Goal: Task Accomplishment & Management: Complete application form

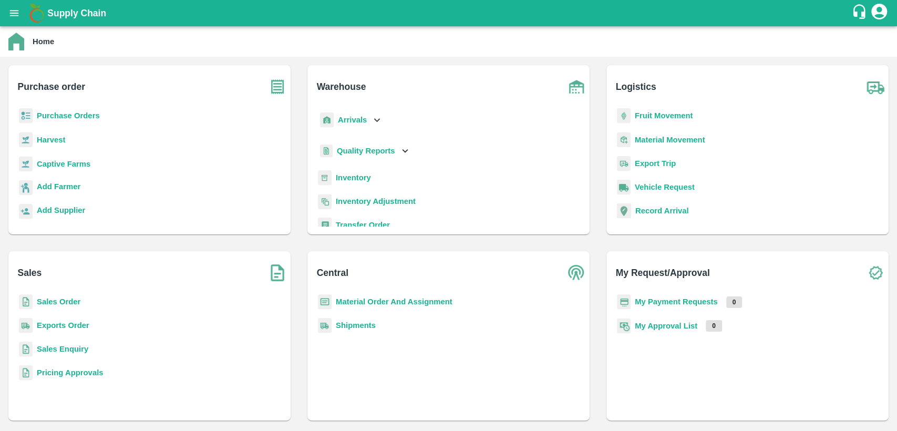
click at [63, 299] on b "Sales Order" at bounding box center [59, 301] width 44 height 8
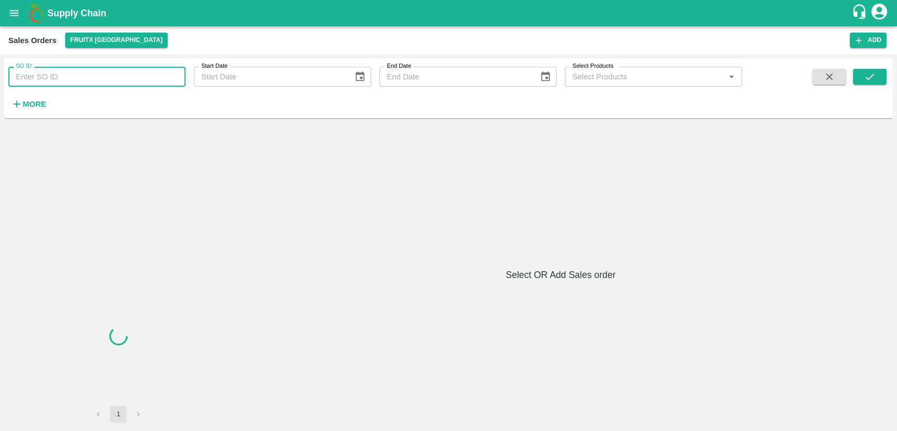
click at [69, 76] on input "SO ID" at bounding box center [96, 77] width 177 height 20
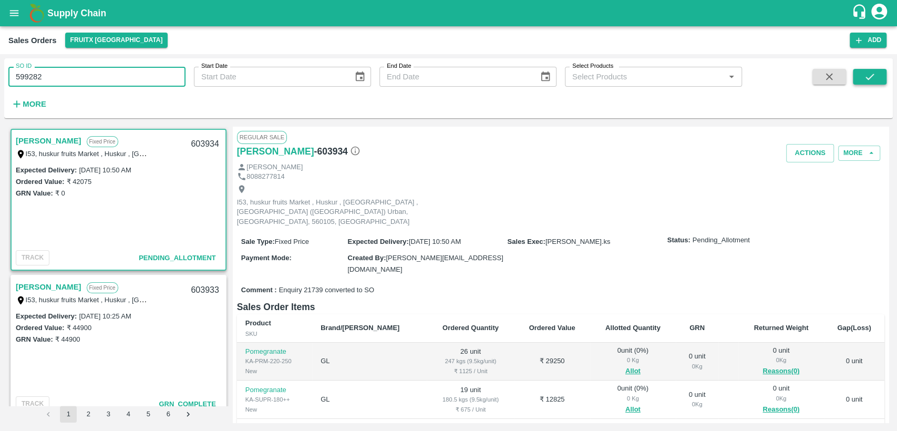
type input "599282"
click at [864, 73] on icon "submit" at bounding box center [870, 77] width 12 height 12
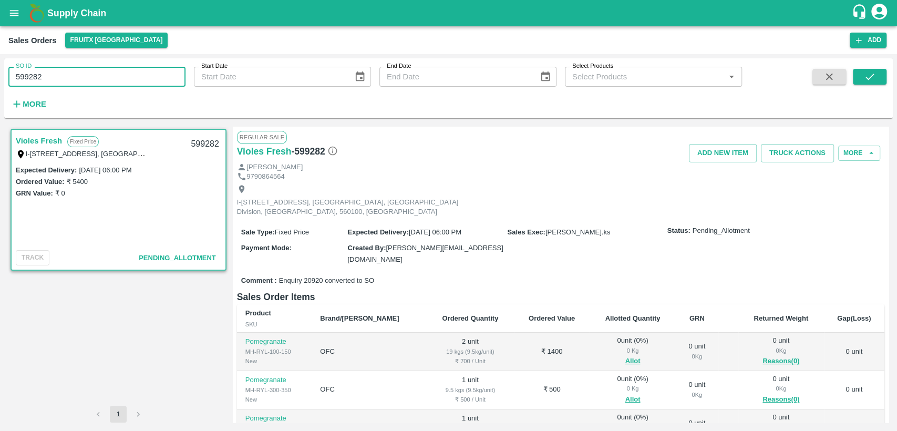
drag, startPoint x: 65, startPoint y: 77, endPoint x: 0, endPoint y: 84, distance: 65.0
click at [0, 84] on div "SO ID 599282 SO ID Start Date Start Date End Date End Date Select Products Sele…" at bounding box center [448, 242] width 897 height 377
paste input "text"
click at [875, 69] on button "submit" at bounding box center [870, 77] width 34 height 16
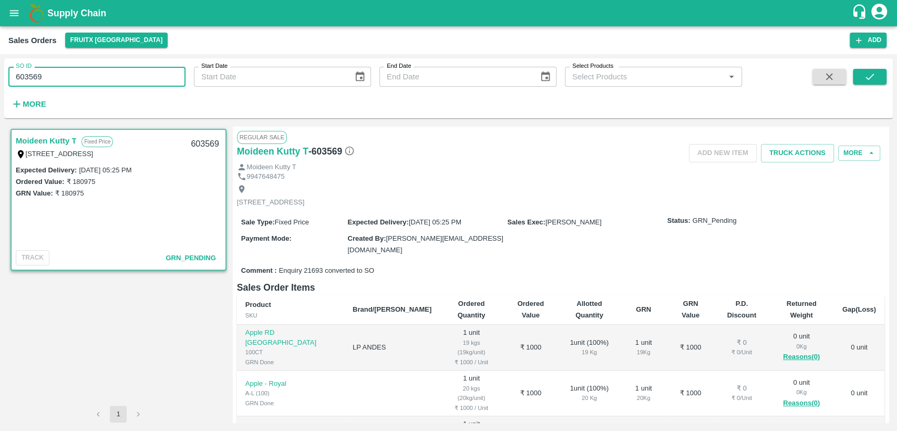
drag, startPoint x: 30, startPoint y: 77, endPoint x: 0, endPoint y: 78, distance: 30.5
click at [0, 78] on div "SO ID 603569 SO ID Start Date Start Date End Date End Date Select Products Sele…" at bounding box center [448, 242] width 897 height 377
paste input "text"
click at [873, 75] on icon "submit" at bounding box center [869, 77] width 8 height 6
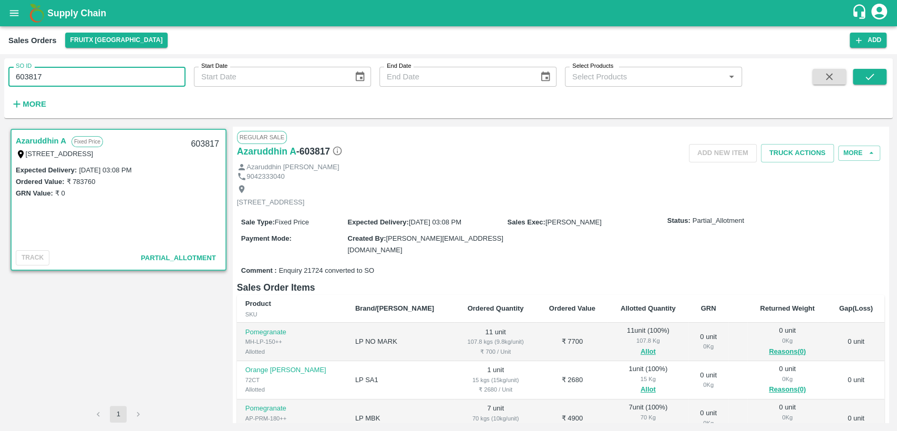
drag, startPoint x: 43, startPoint y: 78, endPoint x: 0, endPoint y: 81, distance: 42.7
click at [0, 81] on div "SO ID 603817 SO ID Start Date Start Date End Date End Date Select Products Sele…" at bounding box center [448, 242] width 897 height 377
paste input "text"
click at [868, 80] on icon "submit" at bounding box center [870, 77] width 12 height 12
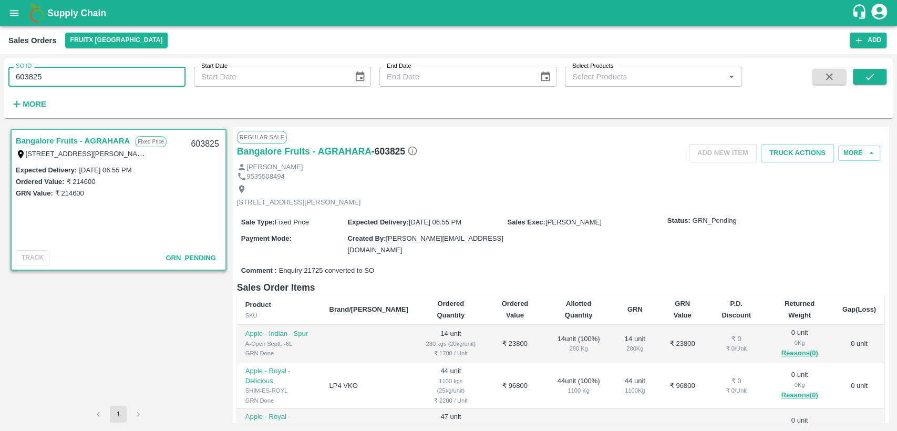
drag, startPoint x: 45, startPoint y: 79, endPoint x: 0, endPoint y: 89, distance: 45.8
click at [0, 89] on div "SO ID 603825 SO ID Start Date Start Date End Date End Date Select Products Sele…" at bounding box center [448, 242] width 897 height 377
paste input "text"
click at [870, 71] on icon "submit" at bounding box center [870, 77] width 12 height 12
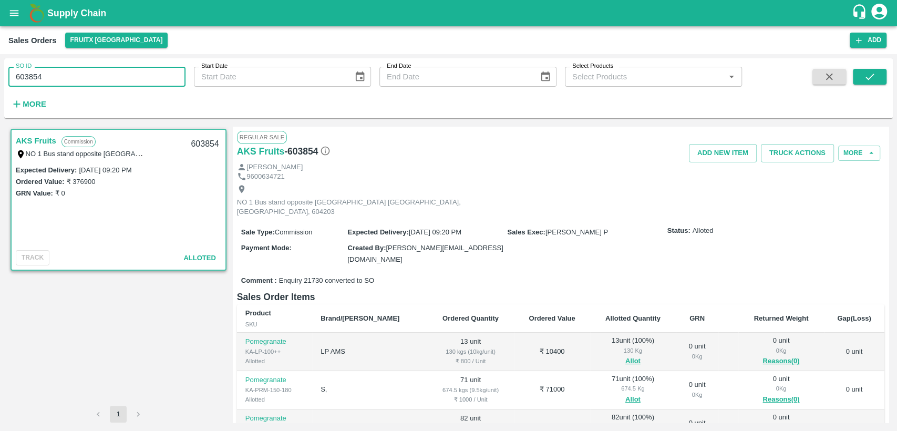
click at [0, 77] on div "SO ID 603854 SO ID Start Date Start Date End Date End Date Select Products Sele…" at bounding box center [448, 242] width 897 height 377
paste input "text"
click at [875, 73] on icon "submit" at bounding box center [870, 77] width 12 height 12
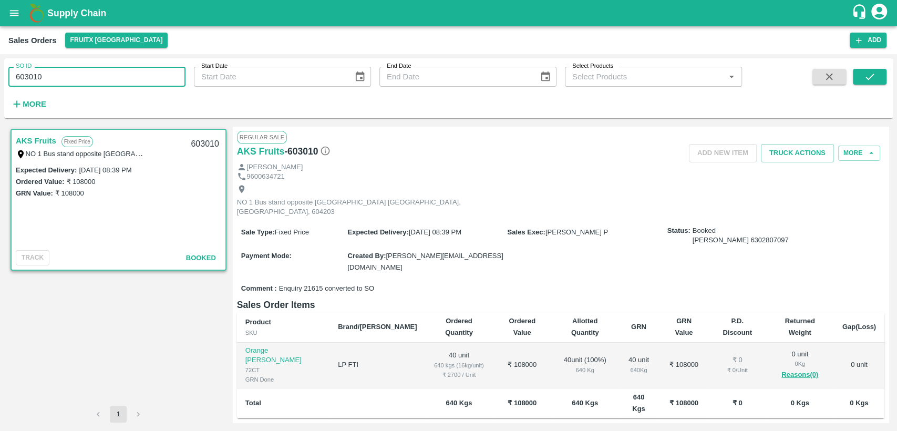
drag, startPoint x: 34, startPoint y: 81, endPoint x: 0, endPoint y: 88, distance: 34.3
click at [0, 88] on div "SO ID 603010 SO ID Start Date Start Date End Date End Date Select Products Sele…" at bounding box center [448, 242] width 897 height 377
paste input "text"
click at [875, 64] on div "SO ID 603009 SO ID Start Date Start Date End Date End Date Select Products Sele…" at bounding box center [448, 88] width 888 height 51
click at [877, 81] on button "submit" at bounding box center [870, 77] width 34 height 16
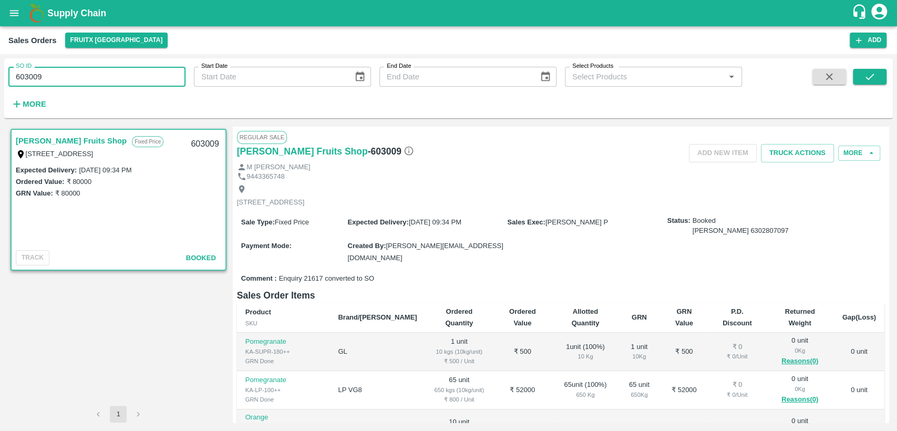
drag, startPoint x: 42, startPoint y: 81, endPoint x: 0, endPoint y: 78, distance: 42.1
click at [0, 78] on div "SO ID 603009 SO ID Start Date Start Date End Date End Date Select Products Sele…" at bounding box center [448, 242] width 897 height 377
paste input "text"
click at [875, 71] on button "submit" at bounding box center [870, 77] width 34 height 16
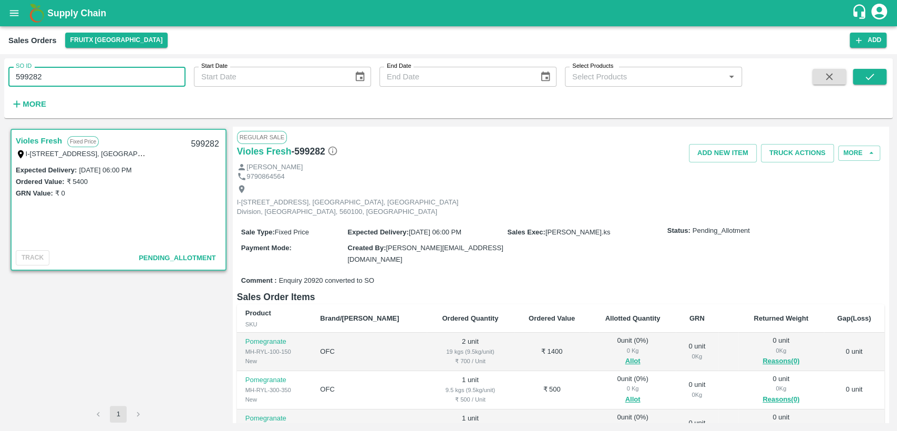
drag, startPoint x: 49, startPoint y: 71, endPoint x: 0, endPoint y: 77, distance: 49.3
click at [0, 77] on div "SO ID 599282 SO ID Start Date Start Date End Date End Date Select Products Sele…" at bounding box center [448, 242] width 897 height 377
paste input "text"
click at [871, 73] on icon "submit" at bounding box center [870, 77] width 12 height 12
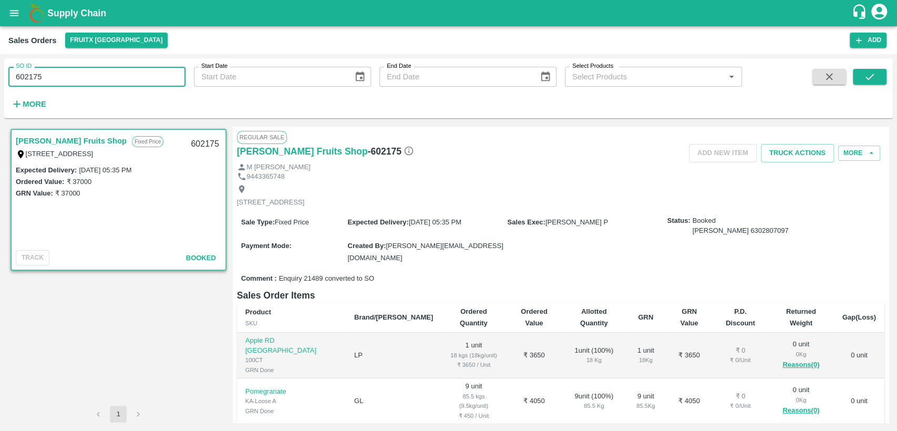
drag, startPoint x: 24, startPoint y: 77, endPoint x: 0, endPoint y: 81, distance: 24.1
click at [0, 81] on div "SO ID 602175 SO ID Start Date Start Date End Date End Date Select Products Sele…" at bounding box center [448, 242] width 897 height 377
paste input "text"
click at [871, 76] on icon "submit" at bounding box center [869, 77] width 8 height 6
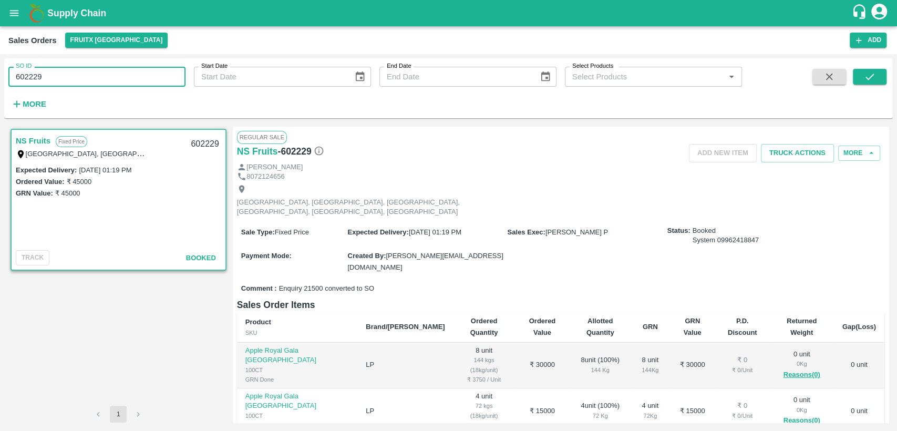
drag, startPoint x: 46, startPoint y: 79, endPoint x: 0, endPoint y: 90, distance: 47.0
click at [0, 90] on div "SO ID 602229 SO ID Start Date Start Date End Date End Date Select Products Sele…" at bounding box center [448, 242] width 897 height 377
paste input "text"
click at [879, 75] on button "submit" at bounding box center [870, 77] width 34 height 16
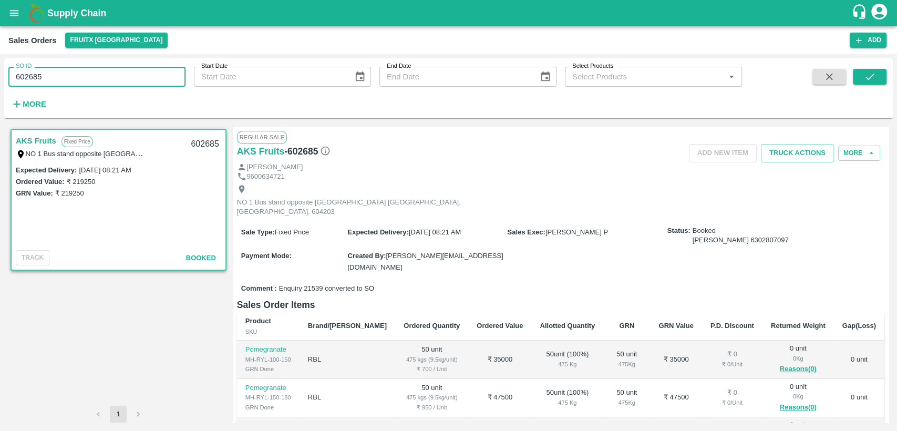
drag, startPoint x: 32, startPoint y: 81, endPoint x: 0, endPoint y: 90, distance: 32.8
click at [0, 90] on div "SO ID 602685 SO ID Start Date Start Date End Date End Date Select Products Sele…" at bounding box center [448, 242] width 897 height 377
paste input "text"
click at [860, 73] on button "submit" at bounding box center [870, 77] width 34 height 16
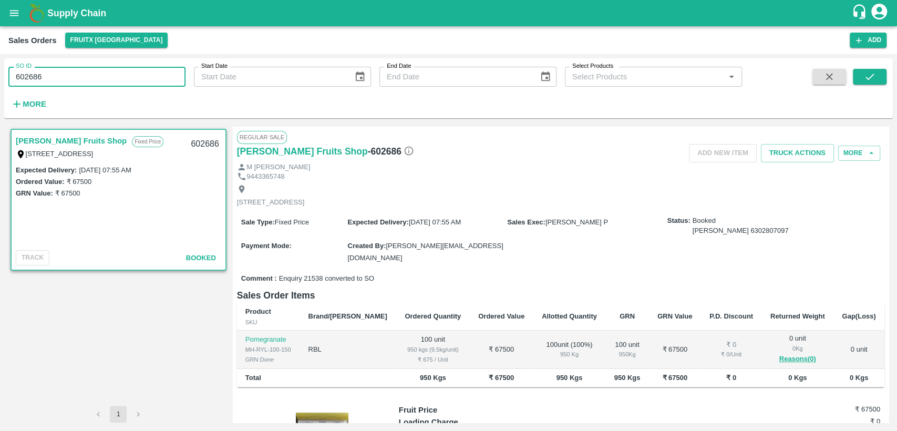
drag, startPoint x: 14, startPoint y: 76, endPoint x: 0, endPoint y: 81, distance: 15.1
click at [0, 81] on div "SO ID 602686 SO ID Start Date Start Date End Date End Date Select Products Sele…" at bounding box center [448, 242] width 897 height 377
paste input "text"
click at [867, 77] on icon "submit" at bounding box center [870, 77] width 12 height 12
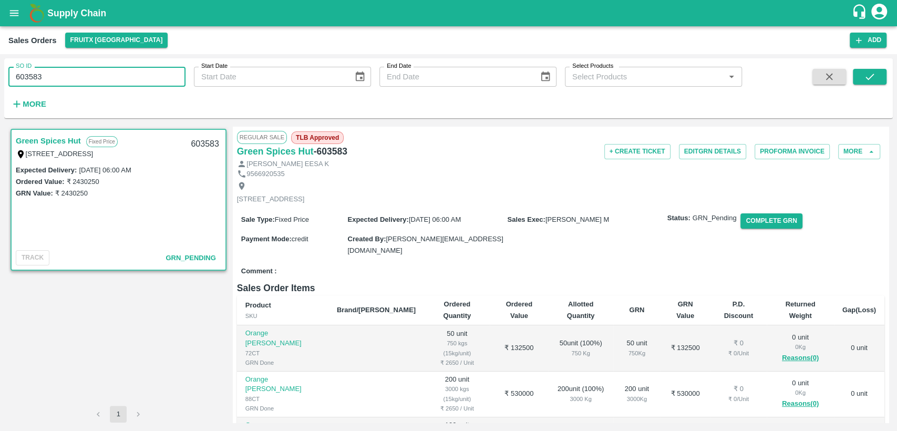
click at [0, 78] on div "SO ID 603583 SO ID Start Date Start Date End Date End Date Select Products Sele…" at bounding box center [448, 242] width 897 height 377
paste input "text"
click at [873, 74] on icon "submit" at bounding box center [869, 77] width 8 height 6
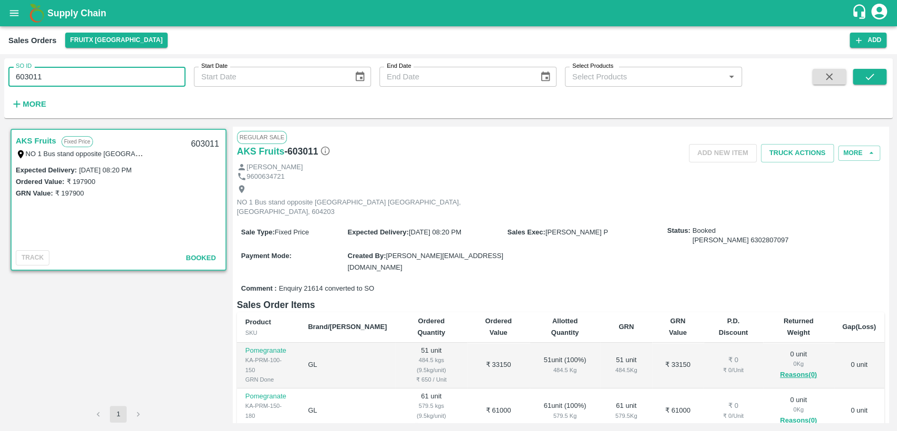
drag, startPoint x: 46, startPoint y: 75, endPoint x: 0, endPoint y: 82, distance: 46.3
click at [0, 82] on div "SO ID 603011 SO ID Start Date Start Date End Date End Date Select Products Sele…" at bounding box center [448, 242] width 897 height 377
paste input "text"
click at [864, 76] on icon "submit" at bounding box center [870, 77] width 12 height 12
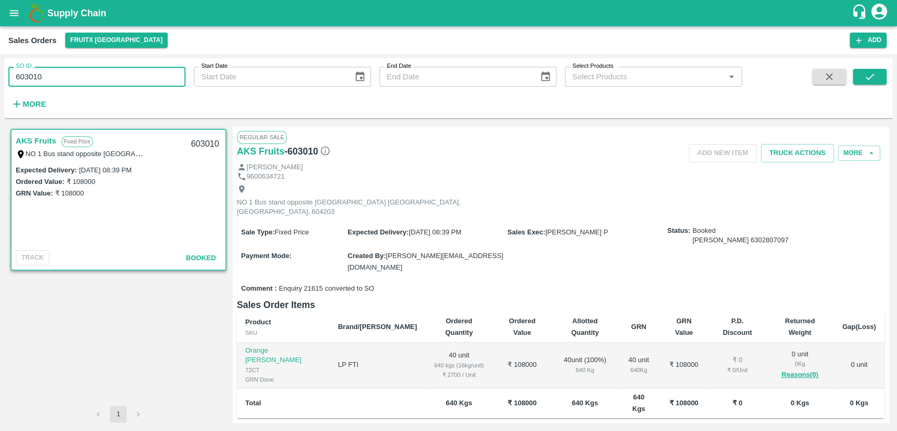
drag, startPoint x: 56, startPoint y: 80, endPoint x: 0, endPoint y: 64, distance: 57.9
click at [0, 64] on div "SO ID 603010 SO ID Start Date Start Date End Date End Date Select Products Sele…" at bounding box center [448, 242] width 897 height 377
paste input "text"
click at [863, 75] on button "submit" at bounding box center [870, 77] width 34 height 16
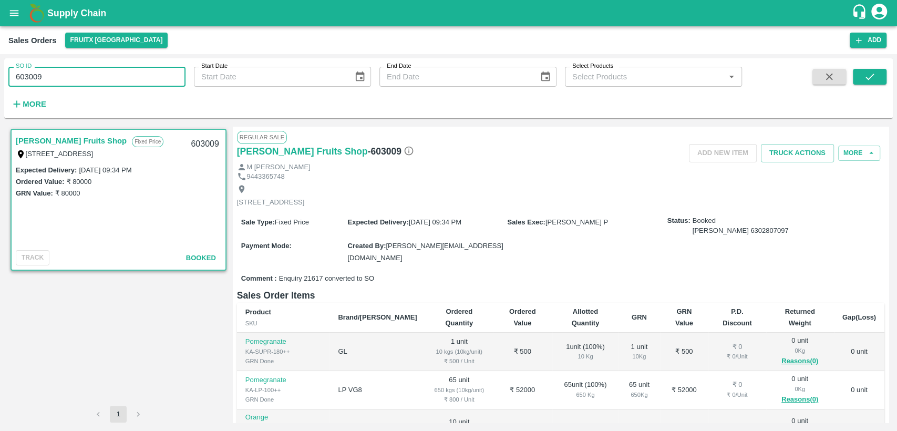
drag, startPoint x: 47, startPoint y: 75, endPoint x: 0, endPoint y: 91, distance: 50.2
click at [0, 91] on div "SO ID 603009 SO ID Start Date Start Date End Date End Date Select Products Sele…" at bounding box center [448, 242] width 897 height 377
paste input "text"
click at [866, 82] on button "submit" at bounding box center [870, 77] width 34 height 16
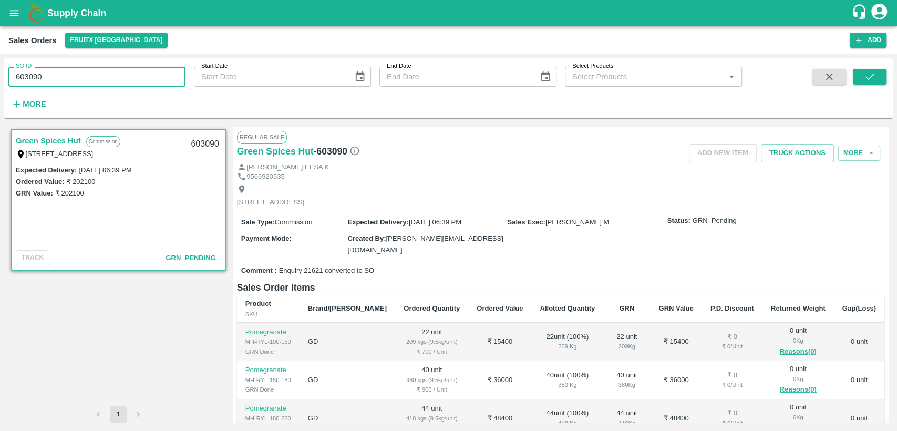
drag, startPoint x: 47, startPoint y: 75, endPoint x: 0, endPoint y: 76, distance: 47.3
click at [0, 76] on div "SO ID 603090 SO ID Start Date Start Date End Date End Date Select Products Sele…" at bounding box center [448, 242] width 897 height 377
paste input "text"
click at [871, 75] on icon "submit" at bounding box center [870, 77] width 12 height 12
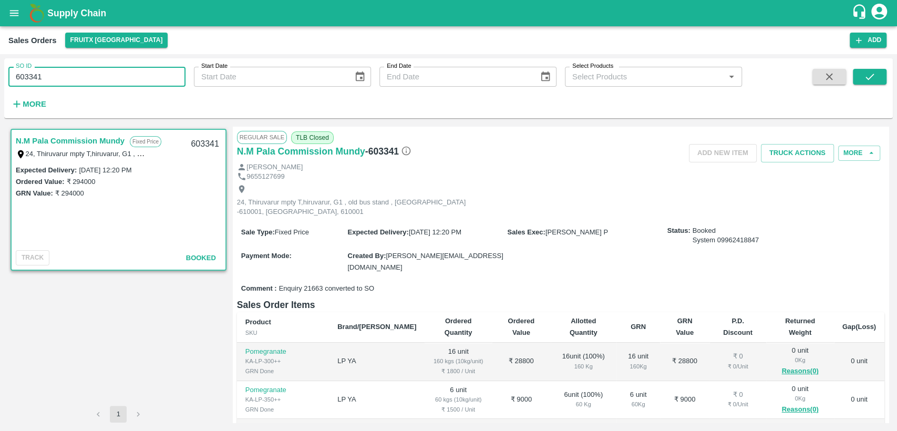
drag, startPoint x: 39, startPoint y: 75, endPoint x: 0, endPoint y: 76, distance: 38.9
click at [0, 76] on div "SO ID 603341 SO ID Start Date Start Date End Date End Date Select Products Sele…" at bounding box center [448, 242] width 897 height 377
paste input "text"
click at [862, 75] on button "submit" at bounding box center [870, 77] width 34 height 16
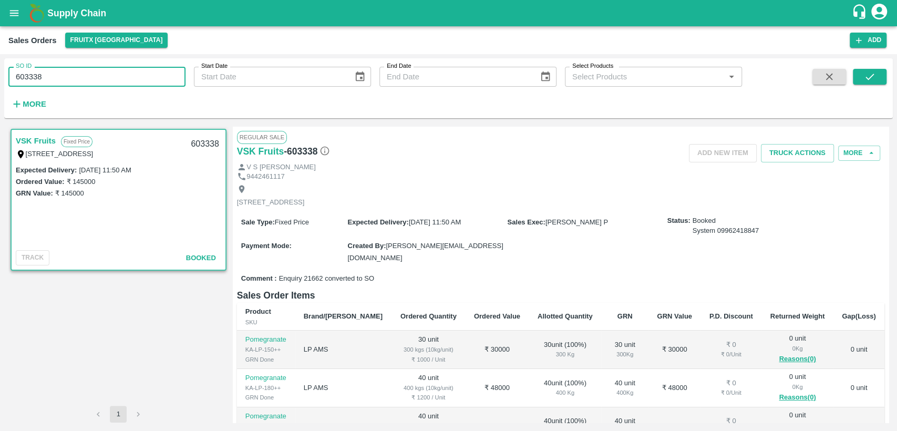
drag, startPoint x: 39, startPoint y: 82, endPoint x: 0, endPoint y: 78, distance: 39.6
click at [0, 78] on div "SO ID 603338 SO ID Start Date Start Date End Date End Date Select Products Sele…" at bounding box center [448, 242] width 897 height 377
paste input "text"
click at [862, 67] on div "SO ID 603339 SO ID Start Date Start Date End Date End Date Select Products Sele…" at bounding box center [448, 88] width 888 height 51
click at [864, 75] on icon "submit" at bounding box center [870, 77] width 12 height 12
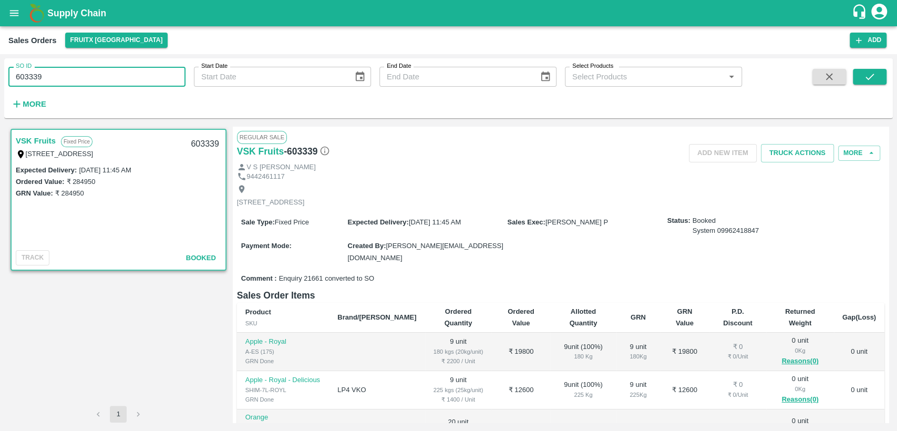
drag, startPoint x: 44, startPoint y: 70, endPoint x: 0, endPoint y: 78, distance: 44.2
click at [0, 78] on div "SO ID 603339 SO ID Start Date Start Date End Date End Date Select Products Sele…" at bounding box center [448, 242] width 897 height 377
paste input "text"
click at [883, 74] on button "submit" at bounding box center [870, 77] width 34 height 16
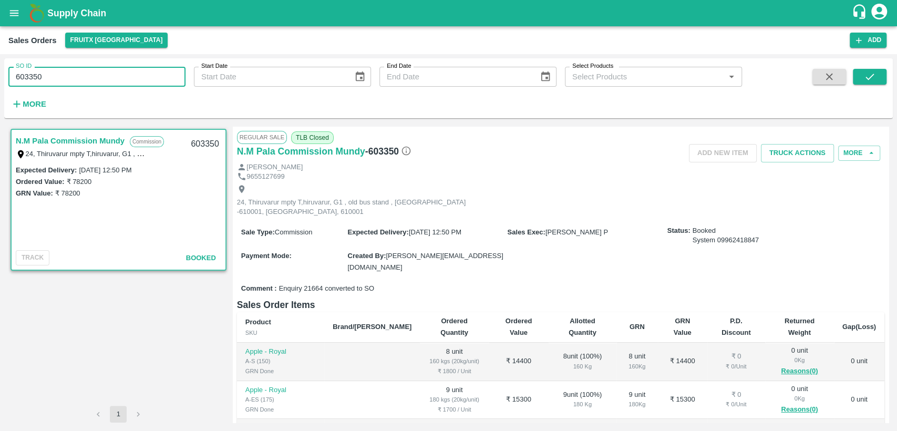
drag, startPoint x: 45, startPoint y: 71, endPoint x: 0, endPoint y: 73, distance: 44.7
click at [0, 73] on div "SO ID 603350 SO ID Start Date Start Date End Date End Date Select Products Sele…" at bounding box center [448, 242] width 897 height 377
paste input "text"
click at [872, 78] on icon "submit" at bounding box center [870, 77] width 12 height 12
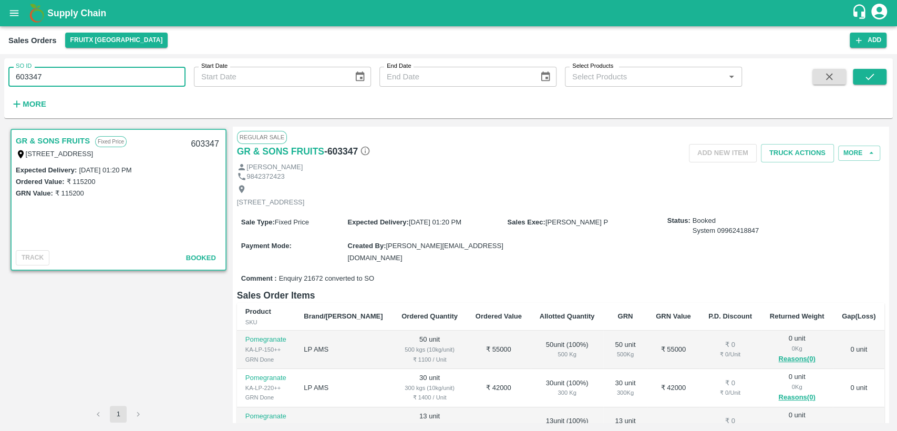
drag, startPoint x: 49, startPoint y: 74, endPoint x: 0, endPoint y: 73, distance: 48.9
click at [0, 73] on div "SO ID 603347 SO ID Start Date Start Date End Date End Date Select Products Sele…" at bounding box center [448, 242] width 897 height 377
paste input "text"
drag, startPoint x: 880, startPoint y: 81, endPoint x: 871, endPoint y: 102, distance: 23.0
click at [878, 80] on button "submit" at bounding box center [870, 77] width 34 height 16
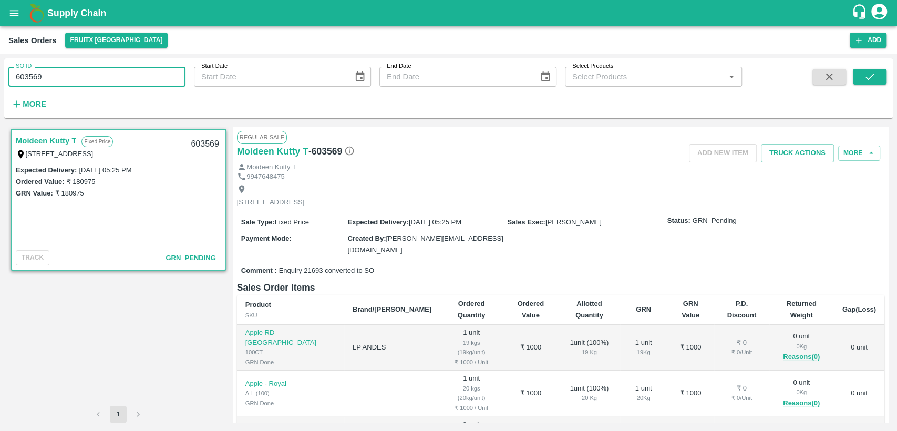
drag, startPoint x: 22, startPoint y: 78, endPoint x: 0, endPoint y: 93, distance: 26.5
click at [0, 93] on div "SO ID 603569 SO ID Start Date Start Date End Date End Date Select Products Sele…" at bounding box center [448, 242] width 897 height 377
paste input "text"
click at [878, 77] on button "submit" at bounding box center [870, 77] width 34 height 16
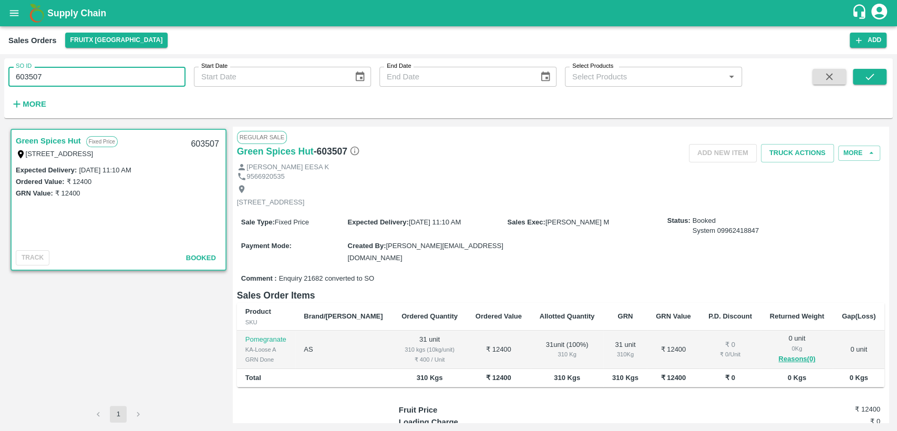
drag, startPoint x: 47, startPoint y: 77, endPoint x: 0, endPoint y: 95, distance: 50.7
click at [0, 95] on div "SO ID 603507 SO ID Start Date Start Date End Date End Date Select Products Sele…" at bounding box center [448, 242] width 897 height 377
paste input "text"
click at [869, 77] on icon "submit" at bounding box center [870, 77] width 12 height 12
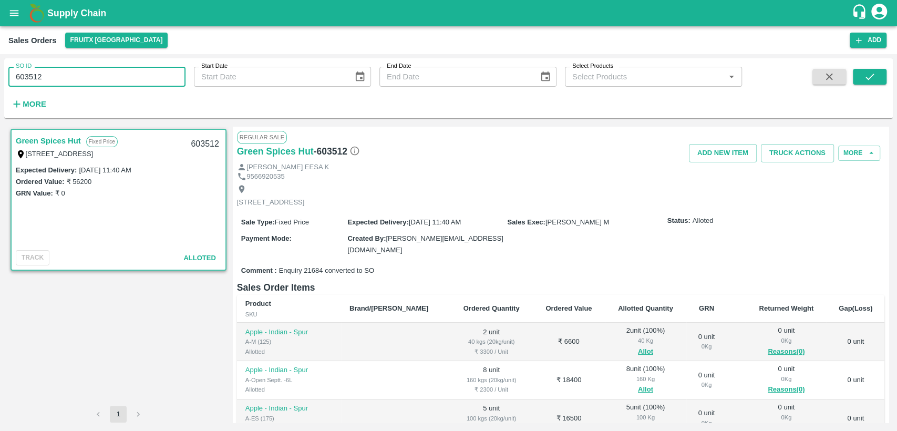
drag, startPoint x: 42, startPoint y: 78, endPoint x: 0, endPoint y: 76, distance: 42.1
click at [0, 76] on div "SO ID 603512 SO ID Start Date Start Date End Date End Date Select Products Sele…" at bounding box center [448, 242] width 897 height 377
paste input "text"
click at [874, 81] on icon "submit" at bounding box center [870, 77] width 12 height 12
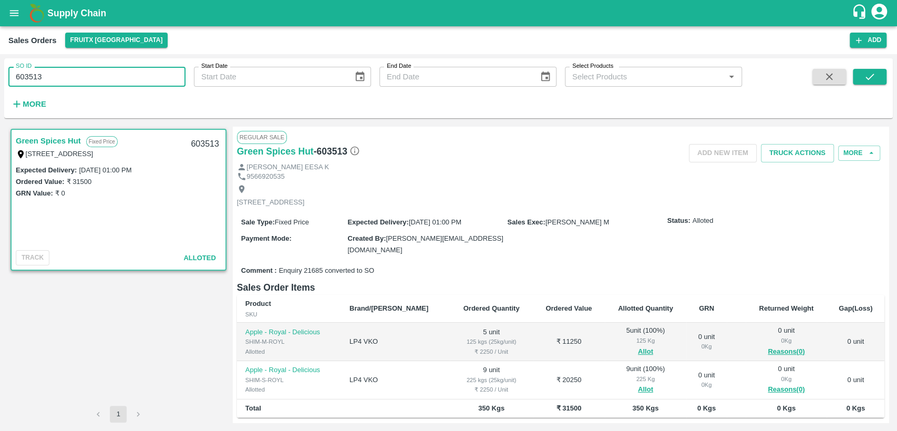
click at [0, 76] on div "SO ID 603513 SO ID Start Date Start Date End Date End Date Select Products Sele…" at bounding box center [448, 242] width 897 height 377
drag, startPoint x: 46, startPoint y: 74, endPoint x: 0, endPoint y: 78, distance: 46.4
click at [0, 78] on div "SO ID 603513 SO ID Start Date Start Date End Date End Date Select Products Sele…" at bounding box center [448, 242] width 897 height 377
paste input "text"
click at [880, 73] on button "submit" at bounding box center [870, 77] width 34 height 16
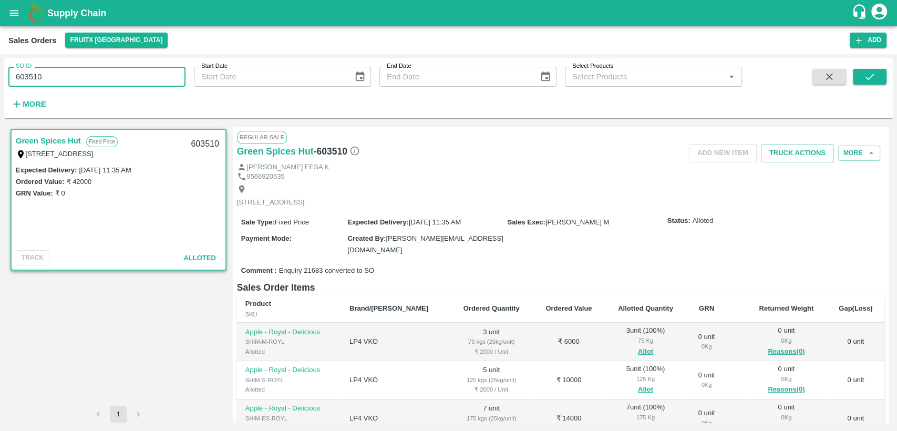
drag, startPoint x: 42, startPoint y: 78, endPoint x: 0, endPoint y: 77, distance: 42.1
click at [0, 77] on div "SO ID 603510 SO ID Start Date Start Date End Date End Date Select Products Sele…" at bounding box center [448, 242] width 897 height 377
paste input "text"
click at [866, 71] on icon "submit" at bounding box center [870, 77] width 12 height 12
drag, startPoint x: 56, startPoint y: 73, endPoint x: 0, endPoint y: 80, distance: 56.8
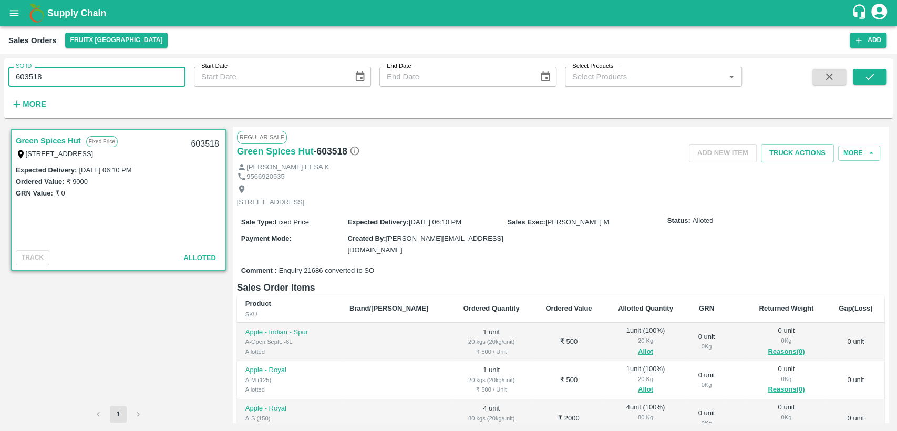
click at [0, 80] on div "SO ID 603518 SO ID Start Date Start Date End Date End Date Select Products Sele…" at bounding box center [448, 242] width 897 height 377
paste input "text"
click at [880, 77] on button "submit" at bounding box center [870, 77] width 34 height 16
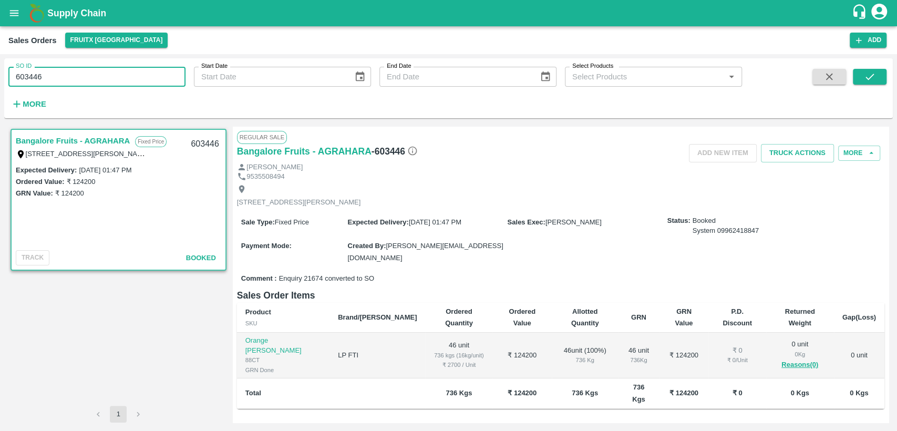
drag, startPoint x: 38, startPoint y: 75, endPoint x: 0, endPoint y: 95, distance: 42.8
click at [0, 95] on div "SO ID 603446 SO ID Start Date Start Date End Date End Date Select Products Sele…" at bounding box center [448, 242] width 897 height 377
paste input "text"
click at [876, 77] on button "submit" at bounding box center [870, 77] width 34 height 16
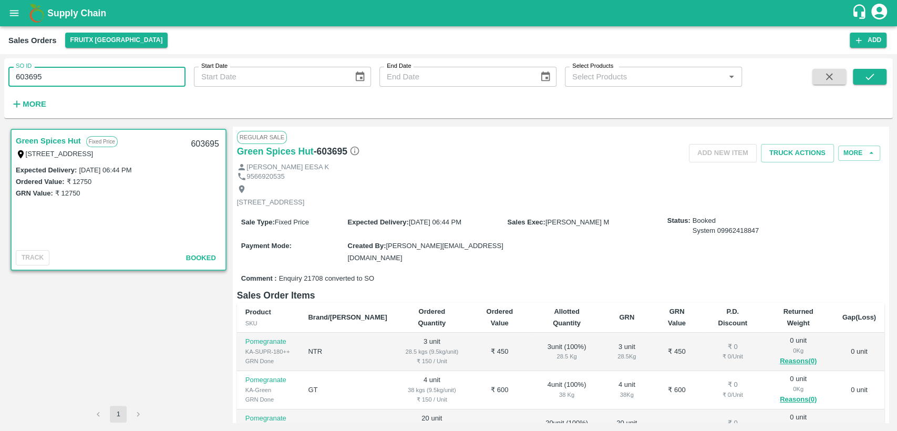
drag, startPoint x: 4, startPoint y: 78, endPoint x: 0, endPoint y: 82, distance: 5.6
click at [0, 82] on div "SO ID 603695 SO ID Start Date Start Date End Date End Date Select Products Sele…" at bounding box center [448, 242] width 897 height 377
paste input "text"
drag, startPoint x: 861, startPoint y: 76, endPoint x: 770, endPoint y: 130, distance: 105.8
click at [862, 76] on button "submit" at bounding box center [870, 77] width 34 height 16
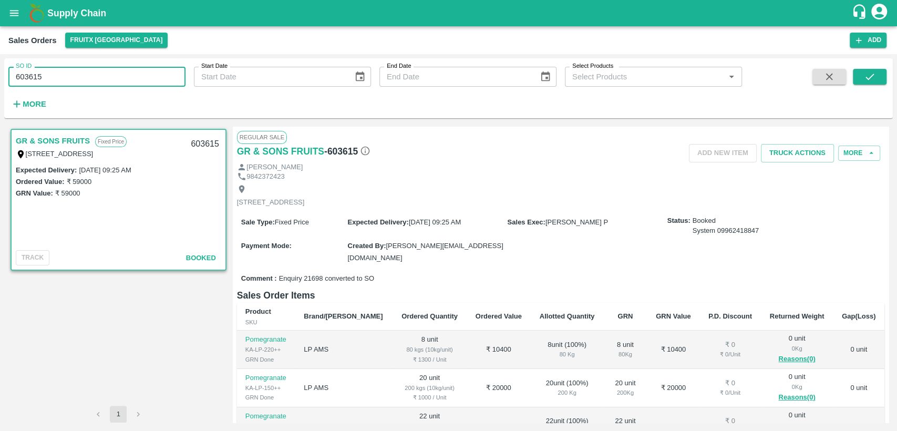
drag, startPoint x: 58, startPoint y: 70, endPoint x: 0, endPoint y: 86, distance: 60.3
click at [0, 86] on div "SO ID 603615 SO ID Start Date Start Date End Date End Date Select Products Sele…" at bounding box center [448, 242] width 897 height 377
paste input "text"
type input "599282"
click at [867, 68] on div "SO ID 599282 SO ID Start Date Start Date End Date End Date Select Products Sele…" at bounding box center [448, 88] width 888 height 51
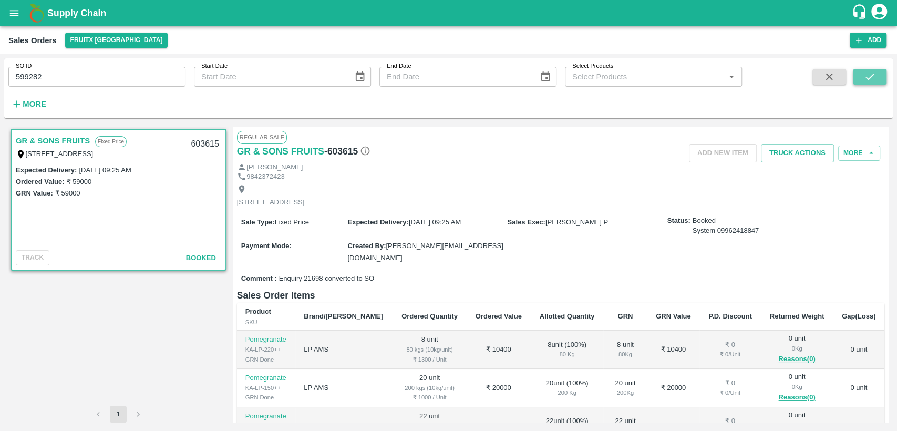
click at [873, 79] on icon "submit" at bounding box center [870, 77] width 12 height 12
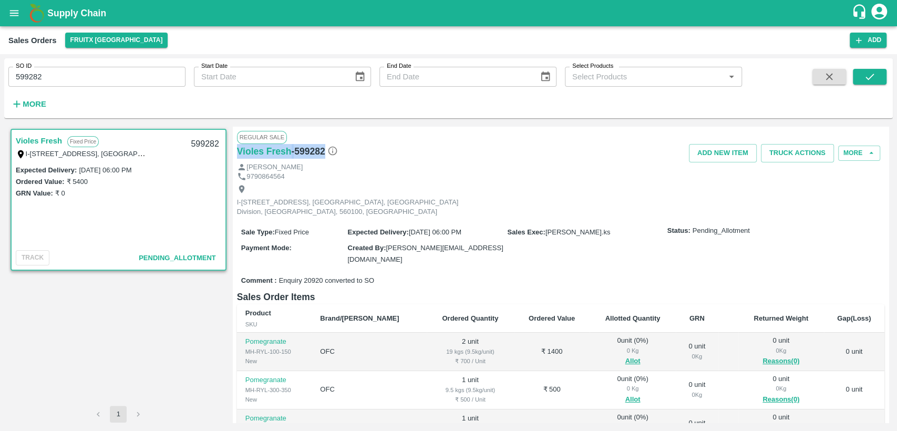
drag, startPoint x: 324, startPoint y: 149, endPoint x: 233, endPoint y: 152, distance: 90.9
click at [233, 152] on div "Regular Sale Violes Fresh - 599282 Add NEW ITEM Truck Actions More [PERSON_NAME…" at bounding box center [561, 275] width 656 height 296
copy div "Violes Fresh - 599282"
click at [9, 14] on icon "open drawer" at bounding box center [14, 13] width 12 height 12
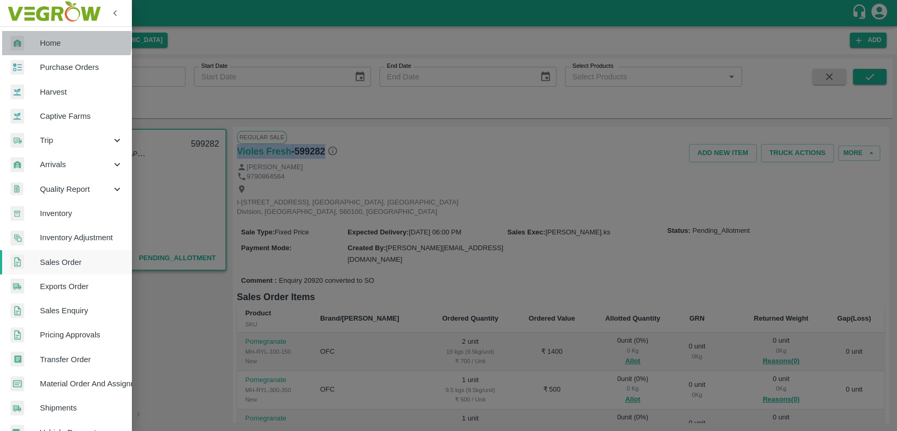
click at [40, 39] on span "Home" at bounding box center [81, 43] width 83 height 12
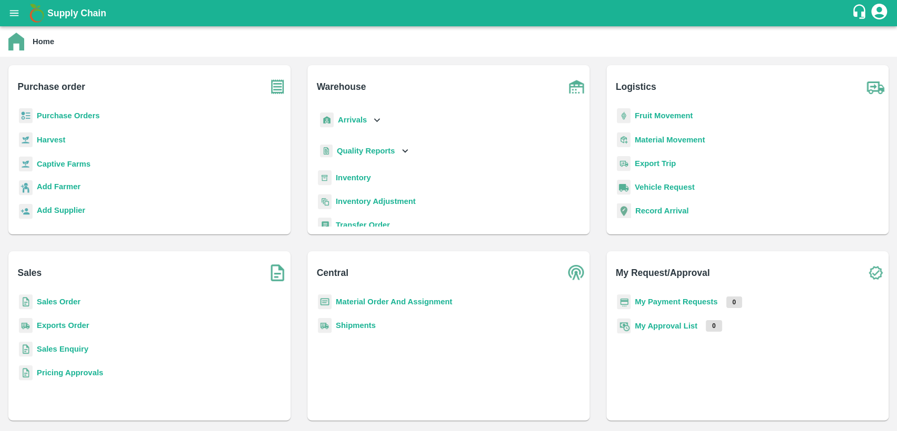
click at [355, 178] on b "Inventory" at bounding box center [353, 177] width 35 height 8
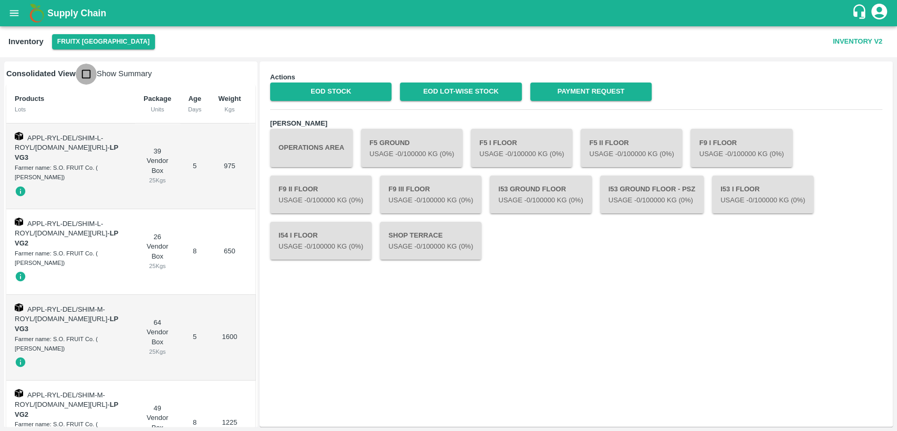
click at [84, 73] on input "checkbox" at bounding box center [86, 74] width 21 height 21
checkbox input "true"
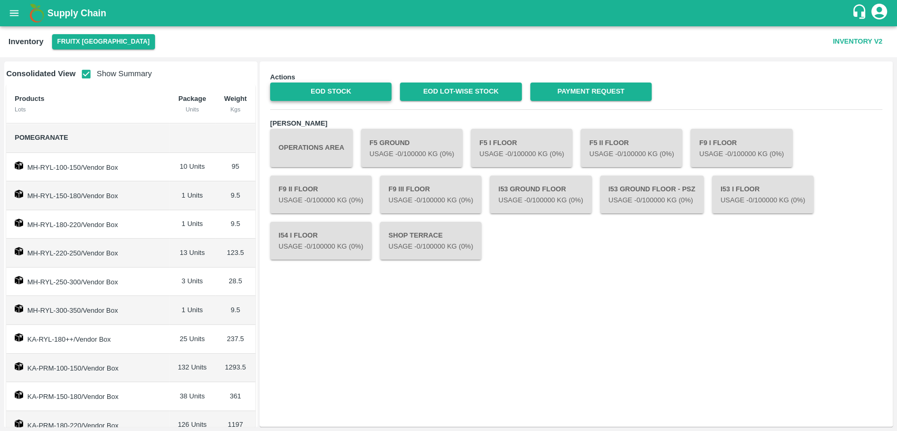
click at [308, 91] on link "EOD Stock" at bounding box center [330, 91] width 121 height 18
click at [438, 91] on link "EOD Lot-wise Stock" at bounding box center [460, 91] width 121 height 18
click at [9, 10] on icon "open drawer" at bounding box center [14, 13] width 12 height 12
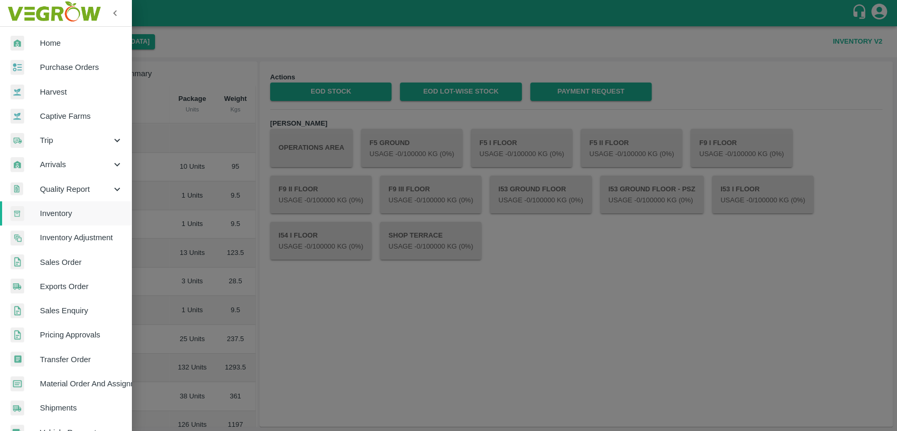
click at [327, 301] on div at bounding box center [448, 215] width 897 height 431
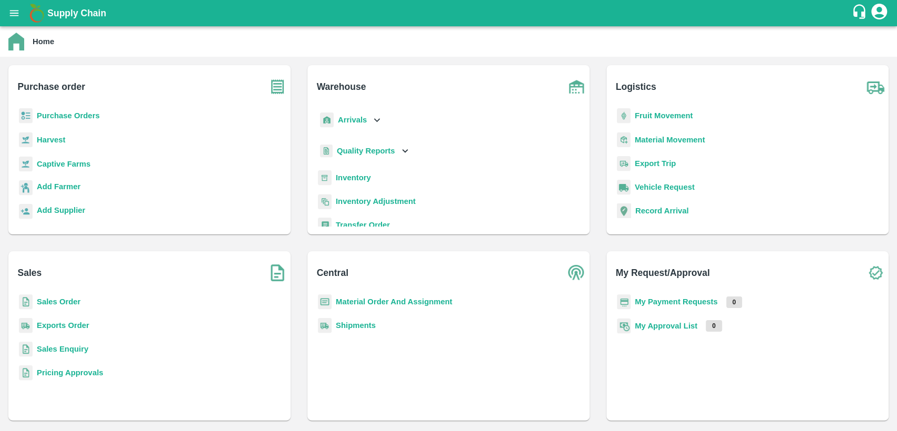
click at [400, 304] on b "Material Order And Assignment" at bounding box center [394, 301] width 117 height 8
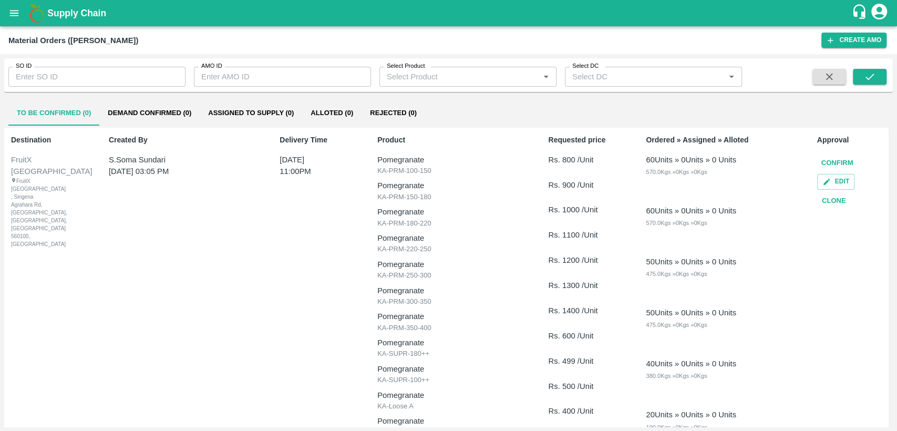
click at [838, 198] on button "Clone" at bounding box center [834, 201] width 34 height 18
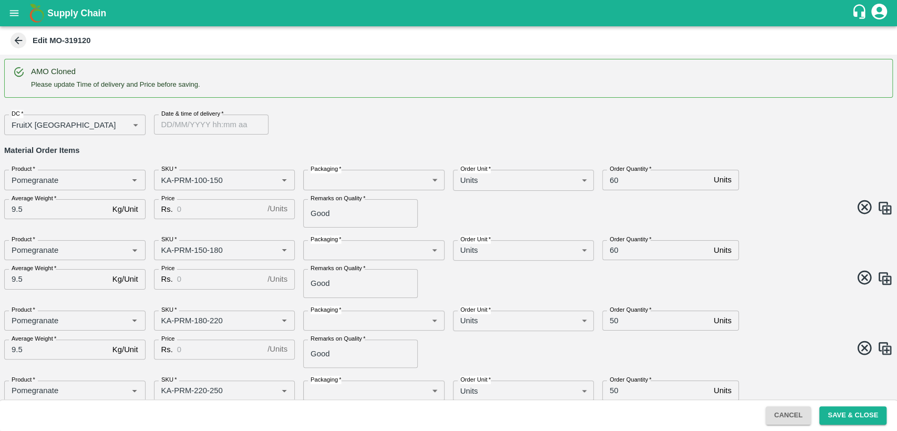
type input "DD/MM/YYYY hh:mm aa"
click at [174, 126] on input "DD/MM/YYYY hh:mm aa" at bounding box center [207, 125] width 107 height 20
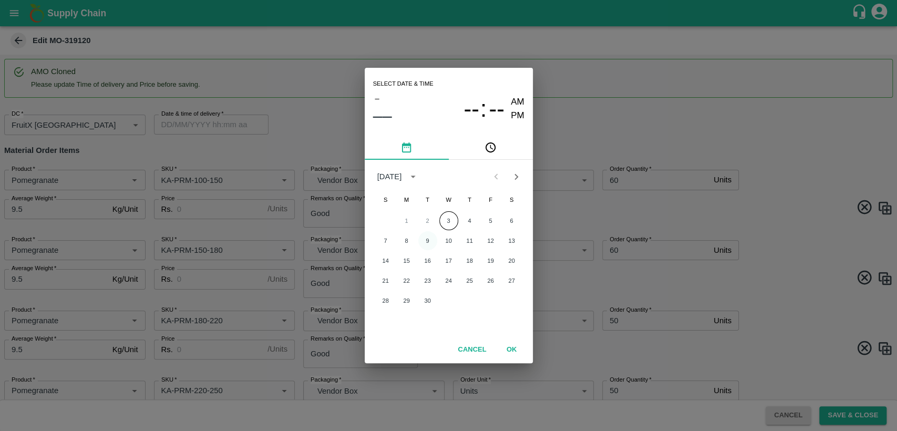
click at [429, 240] on button "9" at bounding box center [427, 240] width 19 height 19
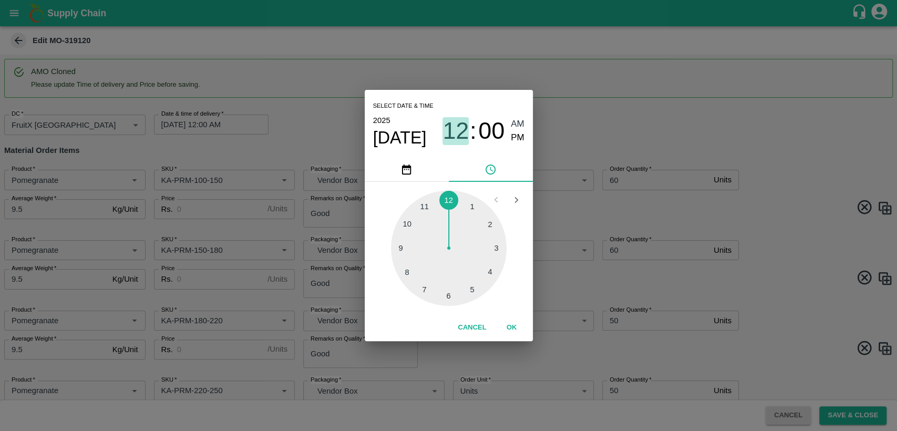
click at [452, 134] on span "12" at bounding box center [455, 130] width 26 height 27
click at [425, 207] on div at bounding box center [449, 248] width 116 height 116
type input "09/09/2025 11:00 AM"
click at [506, 325] on button "OK" at bounding box center [512, 327] width 34 height 18
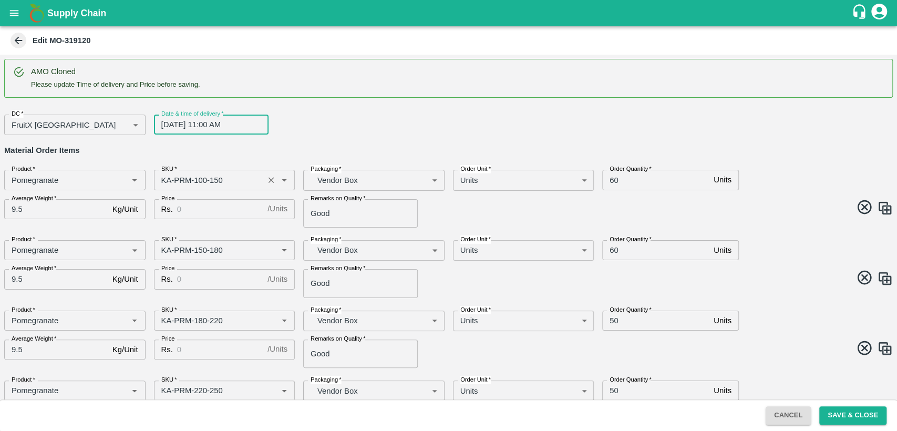
click at [164, 184] on input "SKU   *" at bounding box center [209, 180] width 104 height 14
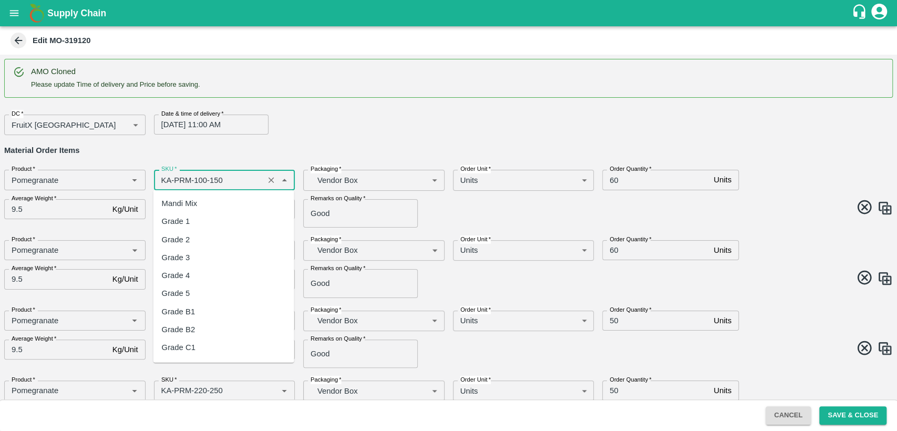
scroll to position [2552, 0]
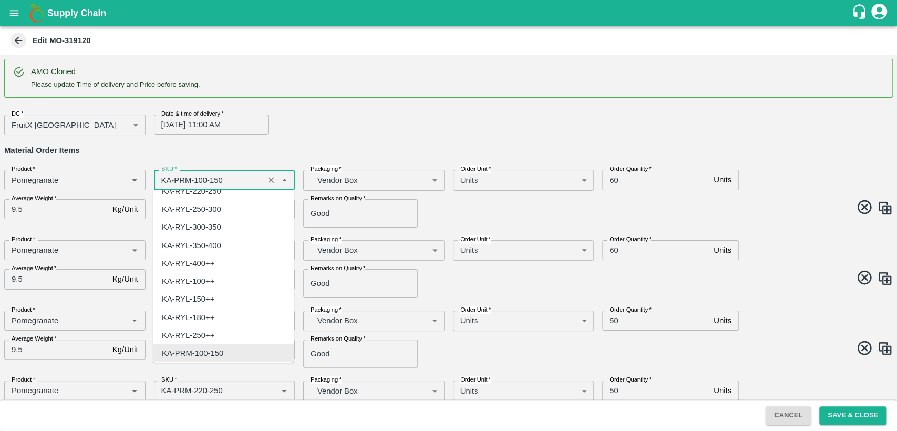
click at [164, 183] on input "SKU   *" at bounding box center [209, 180] width 104 height 14
click at [165, 181] on input "SKU   *" at bounding box center [209, 180] width 104 height 14
click at [166, 181] on input "SKU   *" at bounding box center [209, 180] width 104 height 14
click at [166, 178] on input "SKU   *" at bounding box center [209, 180] width 104 height 14
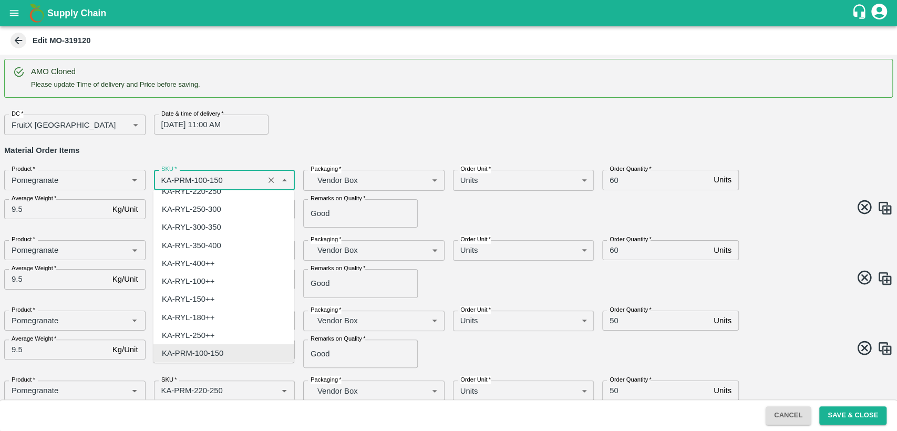
click at [166, 178] on input "SKU   *" at bounding box center [209, 180] width 104 height 14
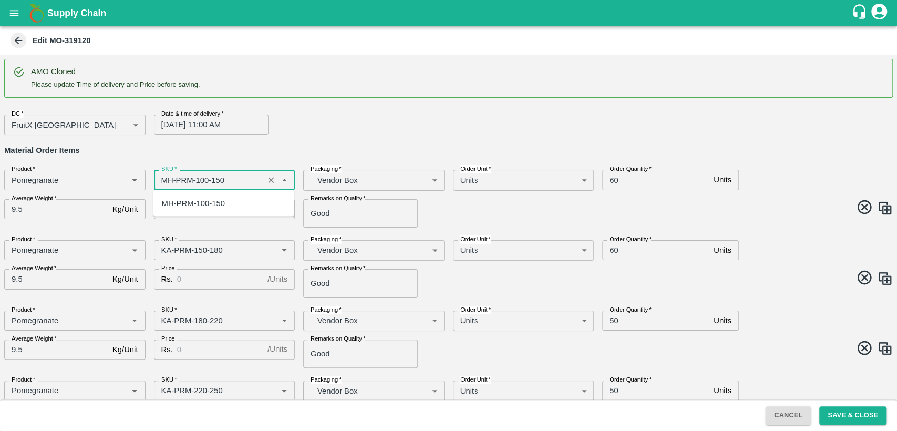
click at [174, 207] on div "MH-PRM-100-150" at bounding box center [193, 204] width 63 height 12
type input "MH-PRM-100-150"
click at [185, 208] on input "Price" at bounding box center [220, 209] width 86 height 20
type input "800"
click at [611, 178] on input "60" at bounding box center [655, 180] width 107 height 20
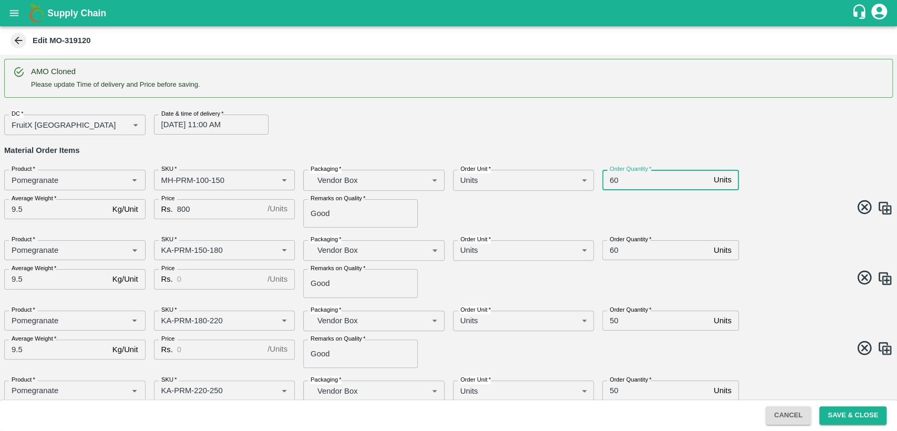
click at [611, 178] on input "60" at bounding box center [655, 180] width 107 height 20
type input "160"
click at [608, 250] on input "60" at bounding box center [655, 250] width 107 height 20
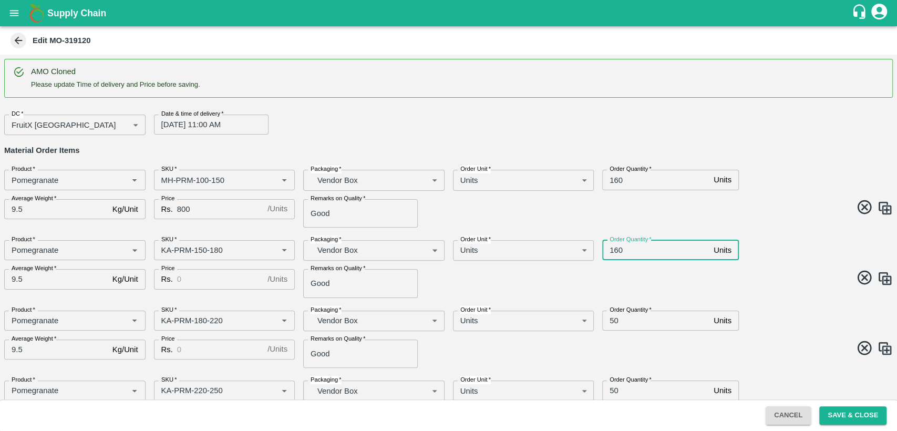
type input "160"
click at [173, 280] on div "Rs. / Units Price" at bounding box center [224, 279] width 141 height 20
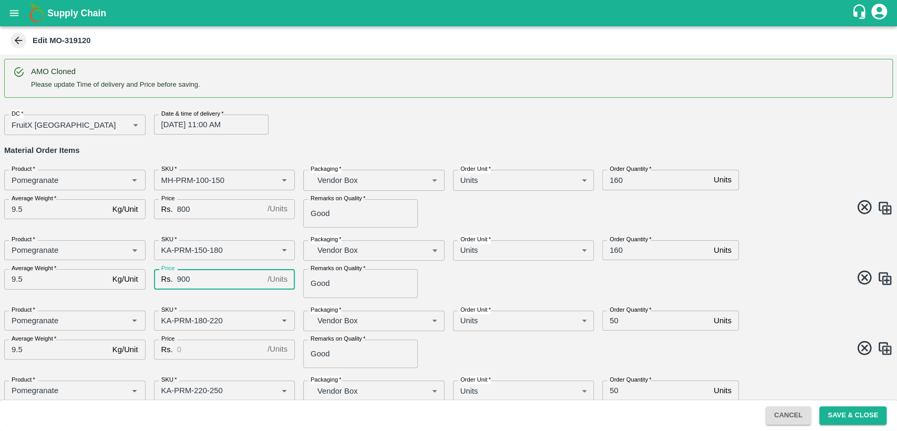
type input "900"
click at [193, 350] on input "Price" at bounding box center [220, 349] width 86 height 20
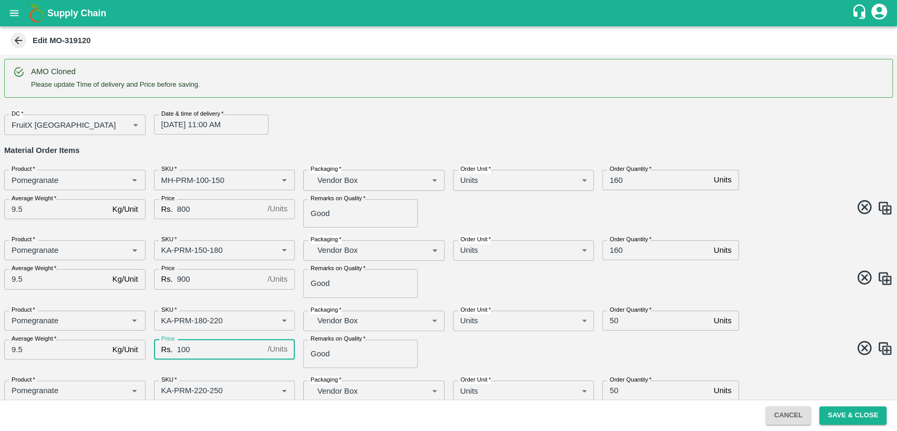
click at [213, 347] on input "100" at bounding box center [220, 349] width 86 height 20
type input "1000"
click at [164, 244] on input "SKU   *" at bounding box center [209, 250] width 104 height 14
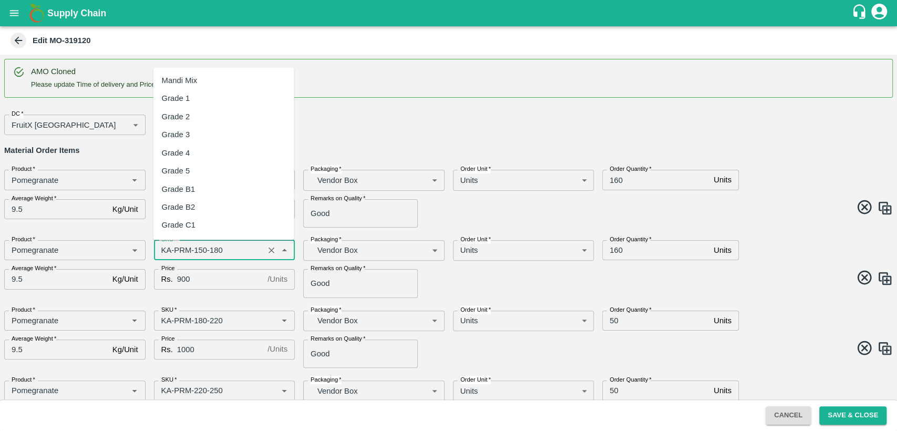
scroll to position [2606, 0]
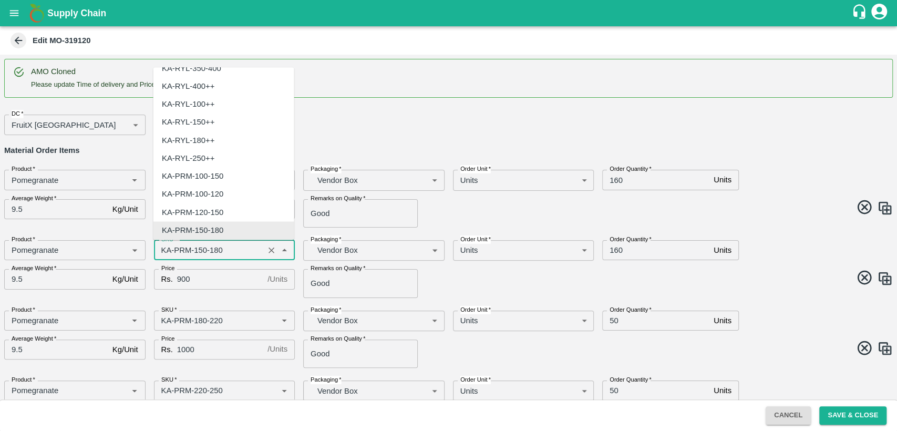
click at [166, 250] on input "SKU   *" at bounding box center [209, 250] width 104 height 14
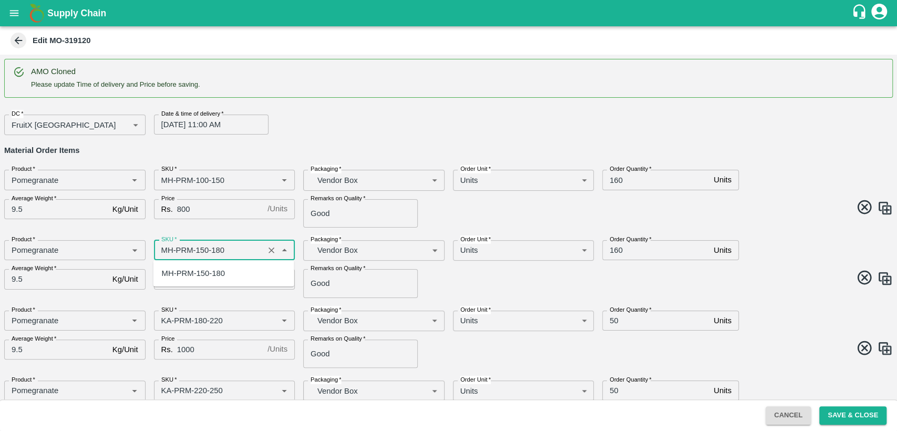
click at [189, 277] on div "MH-PRM-150-180" at bounding box center [193, 273] width 63 height 12
type input "MH-PRM-150-180"
click at [165, 317] on input "SKU   *" at bounding box center [209, 321] width 104 height 14
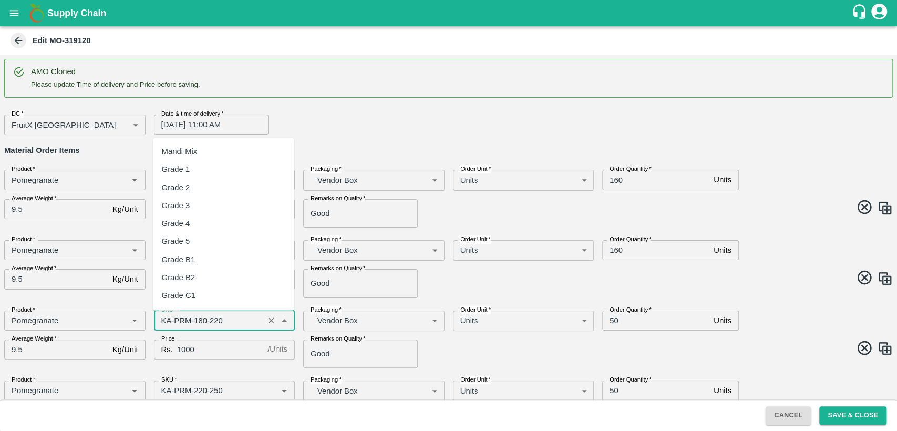
scroll to position [2624, 0]
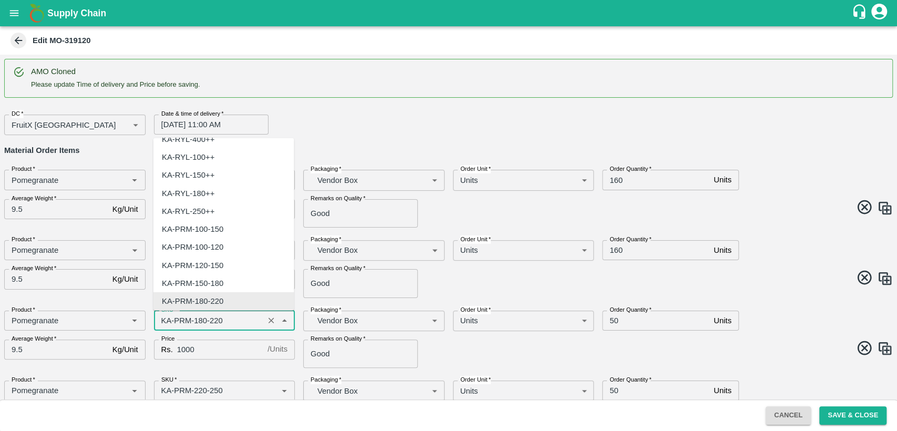
click at [167, 320] on input "SKU   *" at bounding box center [209, 321] width 104 height 14
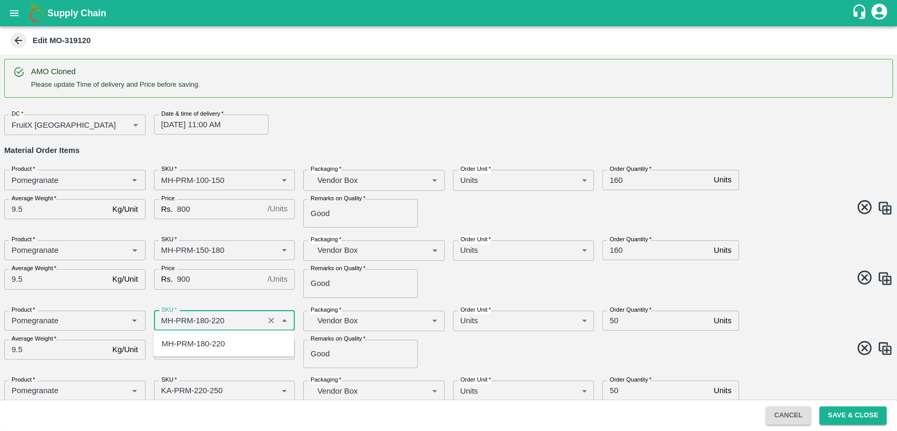
click at [198, 342] on div "MH-PRM-180-220" at bounding box center [193, 343] width 63 height 12
type input "MH-PRM-180-220"
click at [614, 319] on input "50" at bounding box center [655, 321] width 107 height 20
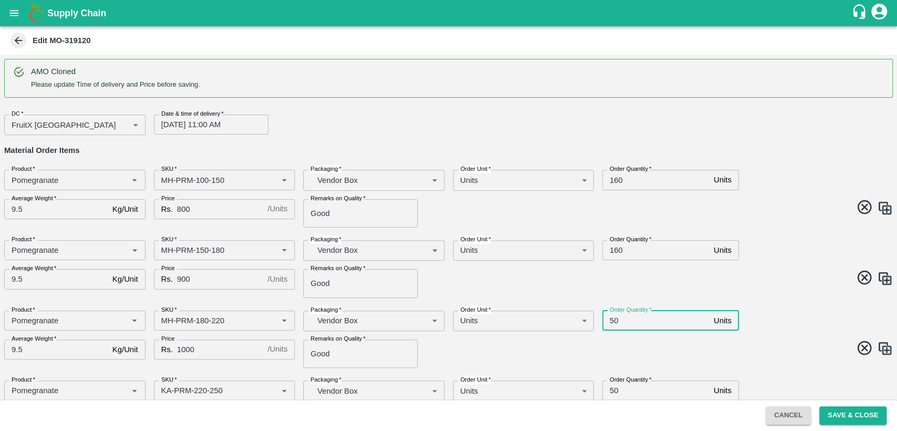
click at [612, 319] on input "50" at bounding box center [655, 321] width 107 height 20
type input "80"
click at [631, 333] on div "Product   * Product   * SKU   * SKU   * Packaging   * Vendor Box BOM/276 Packag…" at bounding box center [444, 335] width 897 height 66
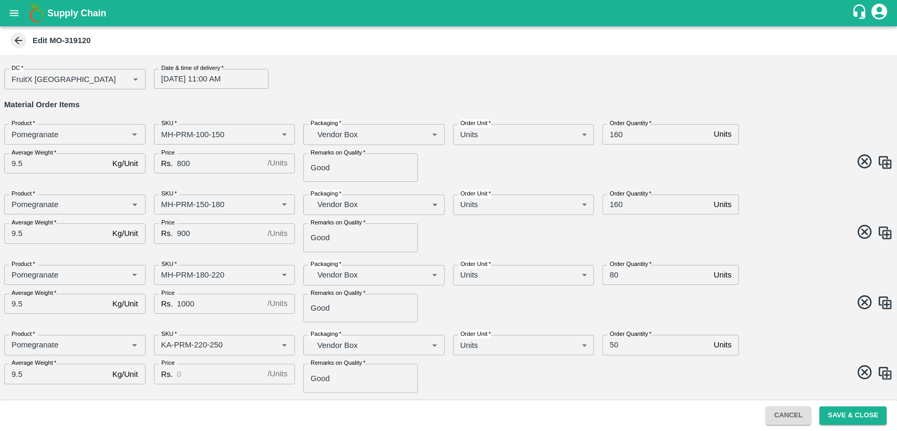
scroll to position [117, 0]
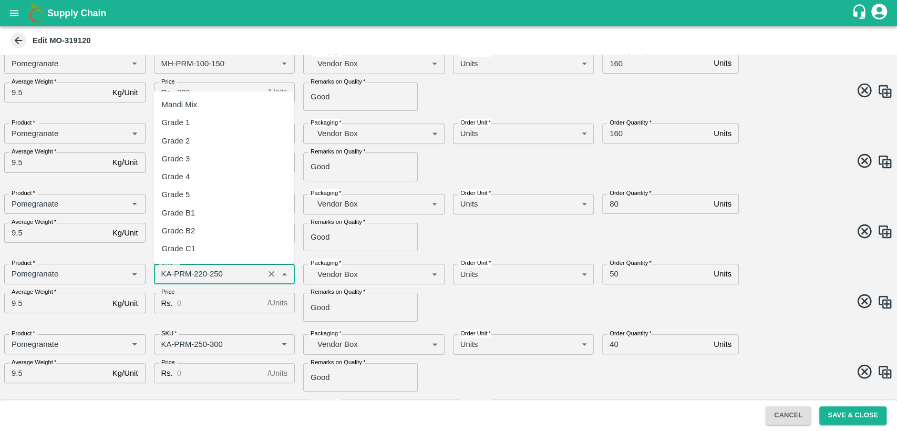
click at [164, 272] on input "SKU   *" at bounding box center [209, 274] width 104 height 14
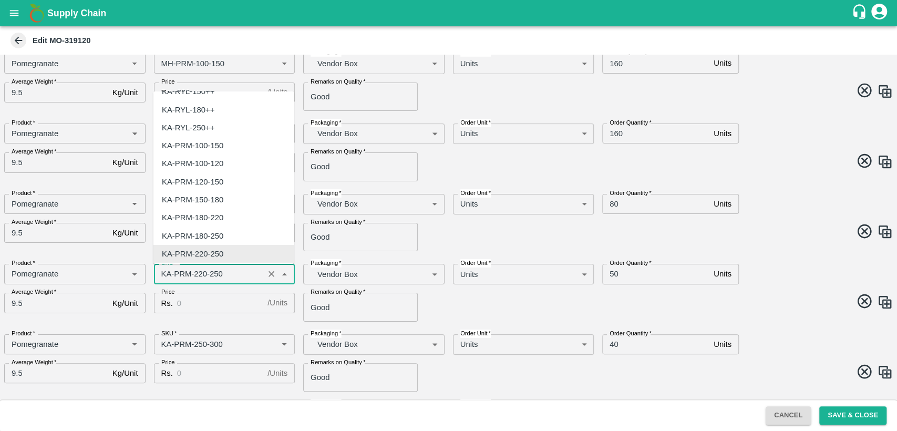
click at [166, 272] on input "SKU   *" at bounding box center [209, 274] width 104 height 14
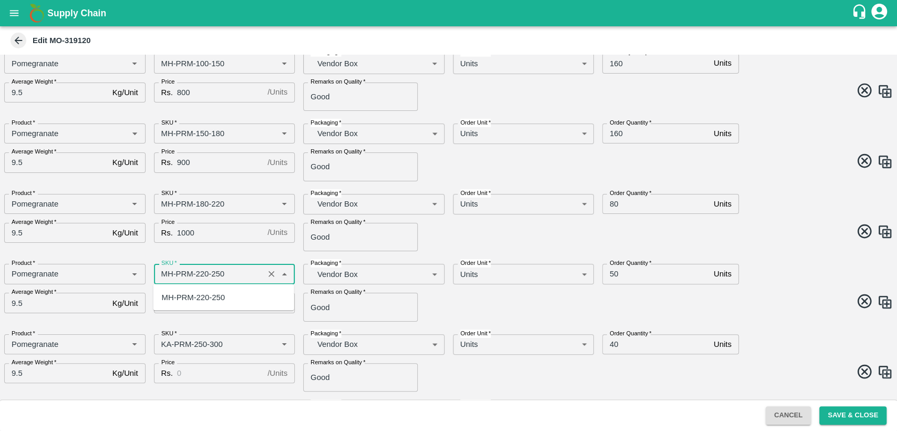
click at [193, 304] on div "MH-PRM-220-250" at bounding box center [223, 297] width 141 height 18
type input "MH-PRM-220-250"
click at [191, 299] on input "Price" at bounding box center [220, 303] width 86 height 20
type input "1100"
click at [615, 272] on input "50" at bounding box center [655, 274] width 107 height 20
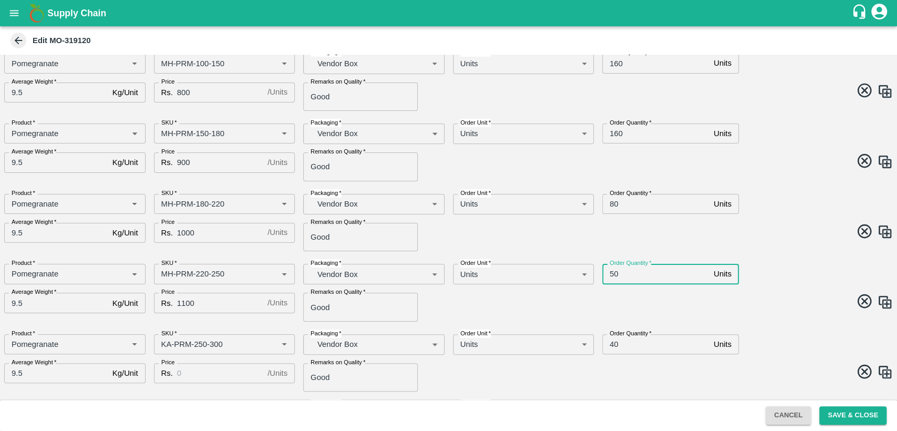
click at [615, 272] on input "50" at bounding box center [655, 274] width 107 height 20
click at [614, 271] on input "50" at bounding box center [655, 274] width 107 height 20
type input "60"
click at [609, 296] on span at bounding box center [668, 303] width 449 height 20
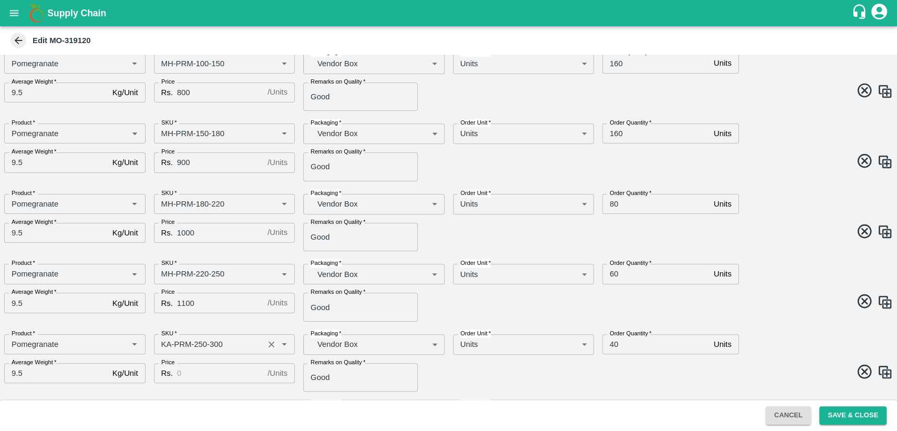
click at [164, 344] on input "SKU   *" at bounding box center [209, 344] width 104 height 14
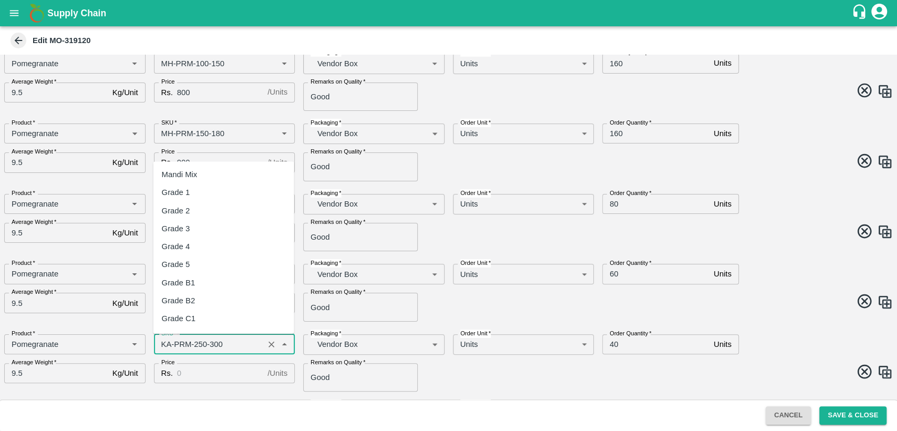
scroll to position [2678, 0]
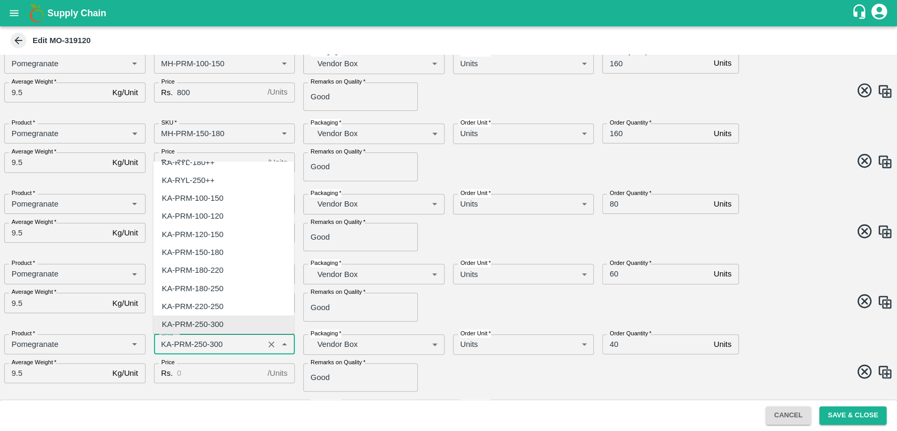
click at [165, 344] on input "SKU   *" at bounding box center [209, 344] width 104 height 14
click at [168, 344] on input "SKU   *" at bounding box center [209, 344] width 104 height 14
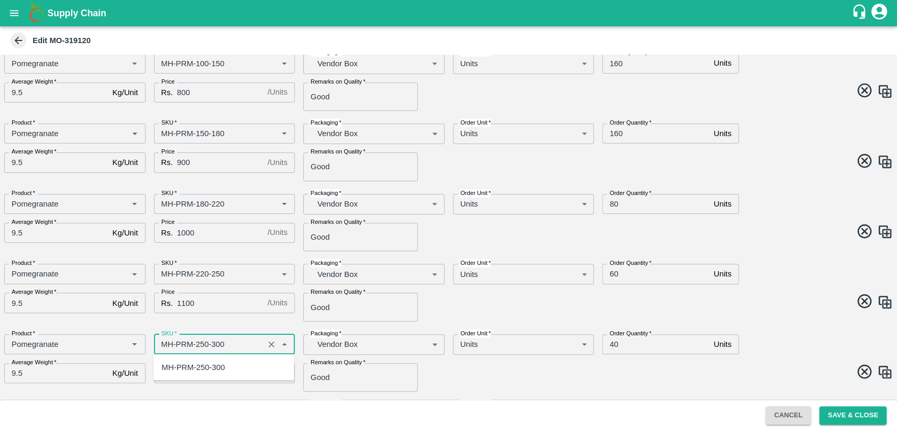
click at [188, 371] on div "MH-PRM-250-300" at bounding box center [193, 367] width 63 height 12
type input "MH-PRM-250-300"
click at [194, 372] on input "Price" at bounding box center [220, 373] width 86 height 20
type input "1200"
click at [437, 377] on div "Remarks on Quality   * Good Remarks on Quality" at bounding box center [370, 373] width 150 height 37
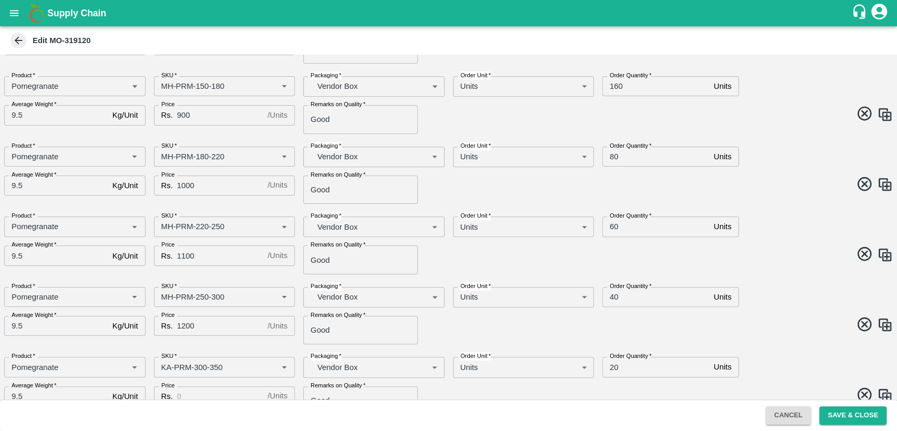
scroll to position [233, 0]
click at [163, 299] on input "SKU   *" at bounding box center [209, 298] width 104 height 14
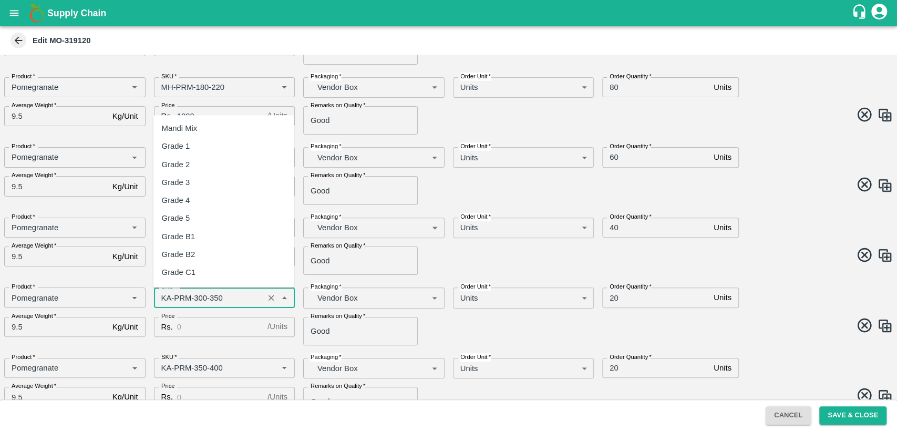
scroll to position [2696, 0]
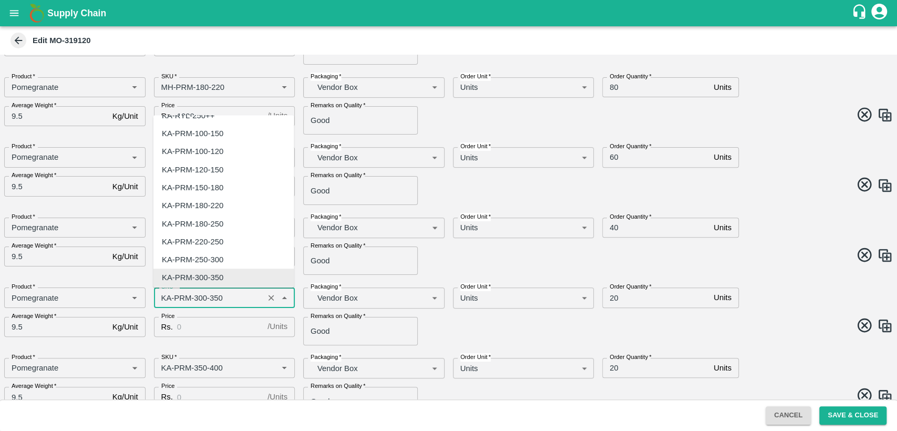
click at [163, 298] on input "SKU   *" at bounding box center [209, 298] width 104 height 14
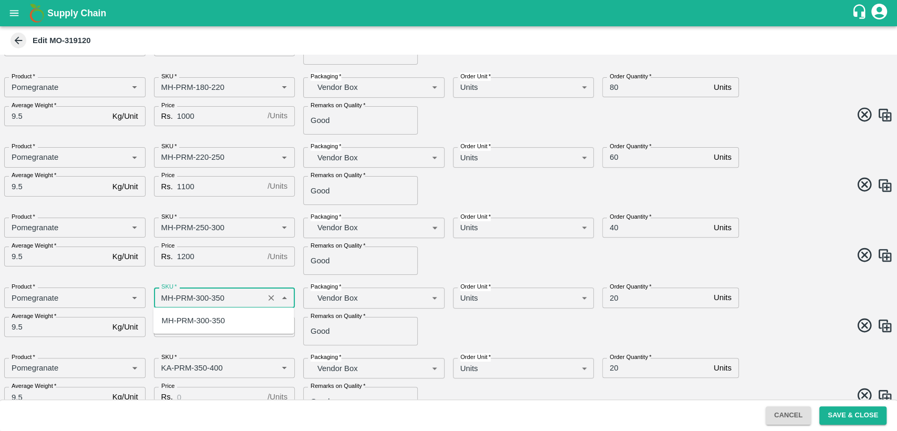
click at [191, 324] on div "MH-PRM-300-350" at bounding box center [193, 321] width 63 height 12
type input "MH-PRM-300-350"
click at [190, 327] on input "Price" at bounding box center [220, 327] width 86 height 20
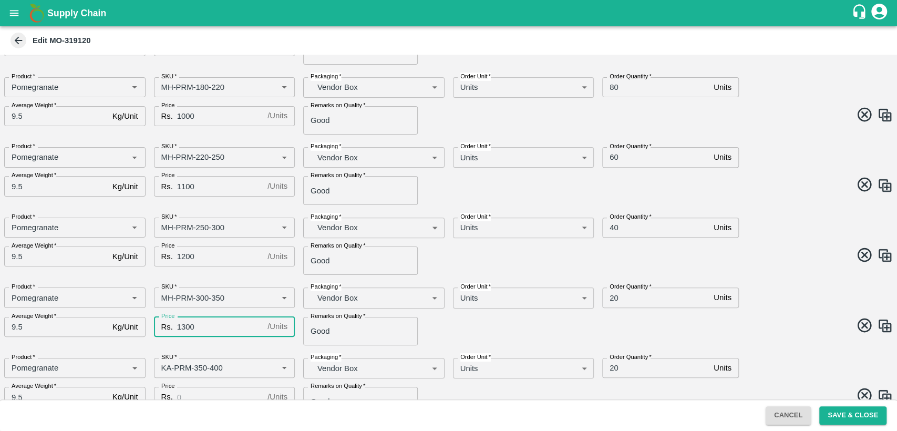
type input "1300"
click at [198, 344] on div "Price Rs. 1300 / Units Price" at bounding box center [221, 326] width 150 height 37
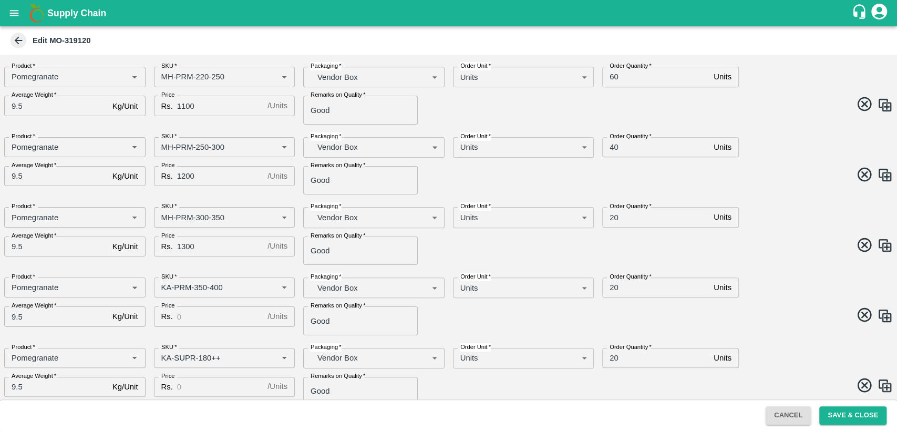
scroll to position [408, 0]
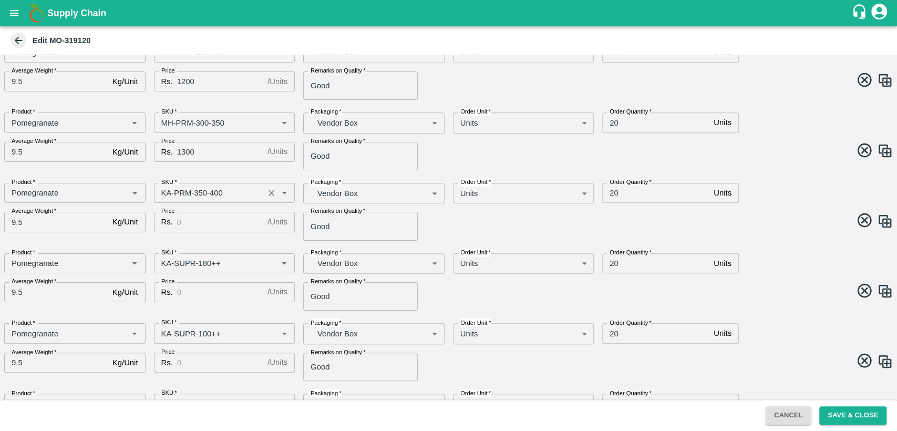
click at [167, 192] on input "SKU   *" at bounding box center [209, 193] width 104 height 14
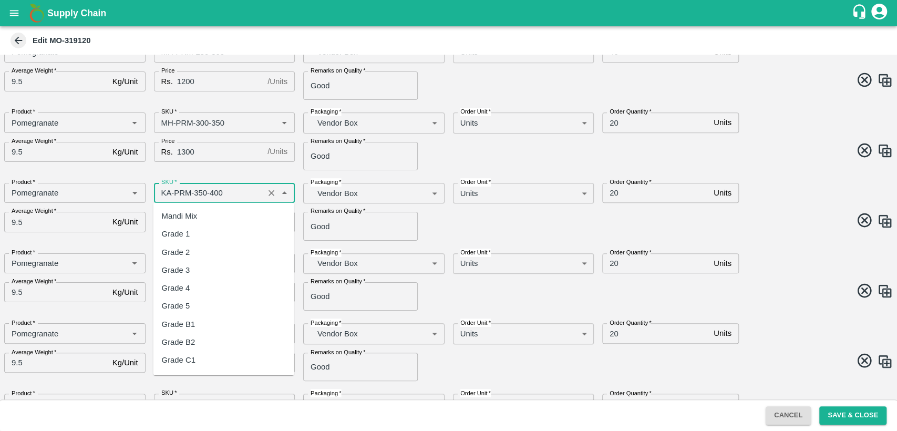
scroll to position [2714, 0]
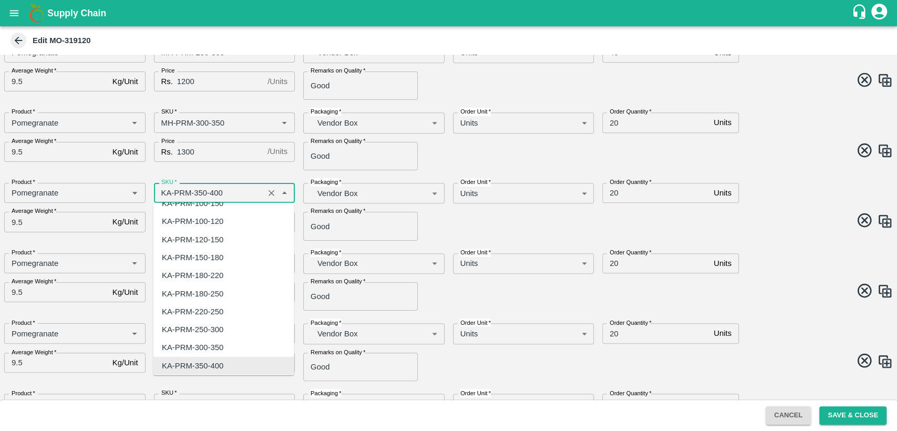
click at [165, 191] on input "SKU   *" at bounding box center [209, 193] width 104 height 14
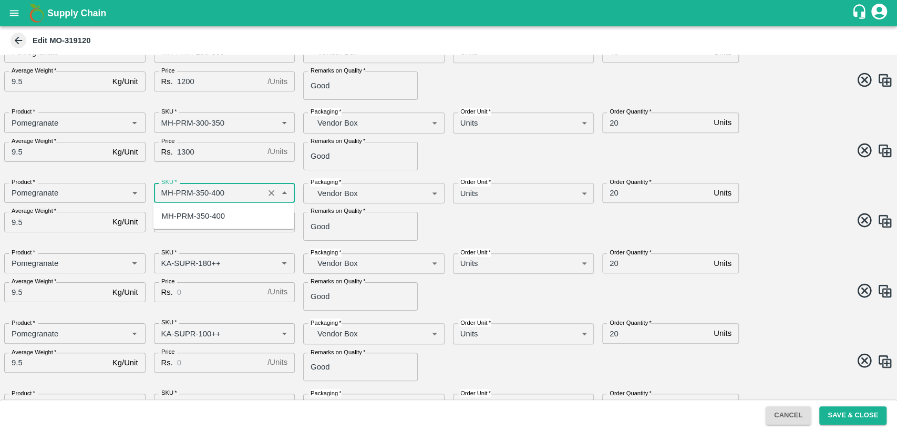
click at [210, 209] on div "MH-PRM-350-400" at bounding box center [223, 216] width 141 height 18
type input "MH-PRM-350-400"
click at [193, 226] on input "Price" at bounding box center [220, 222] width 86 height 20
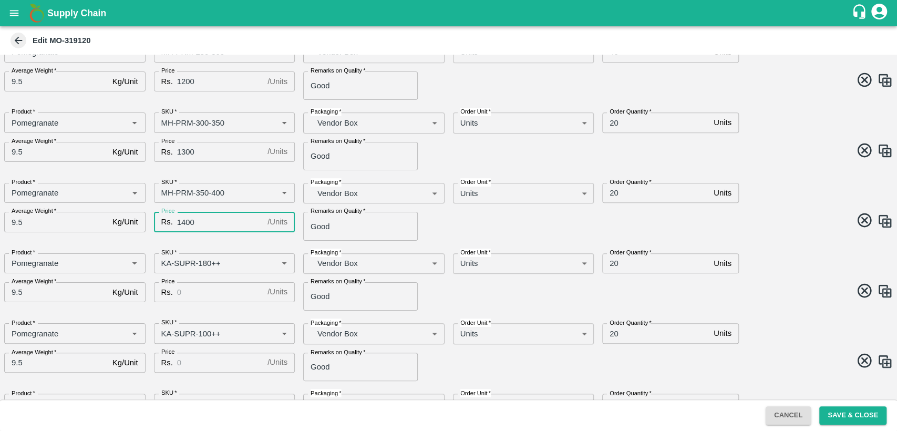
type input "1400"
click at [491, 216] on span at bounding box center [668, 222] width 449 height 20
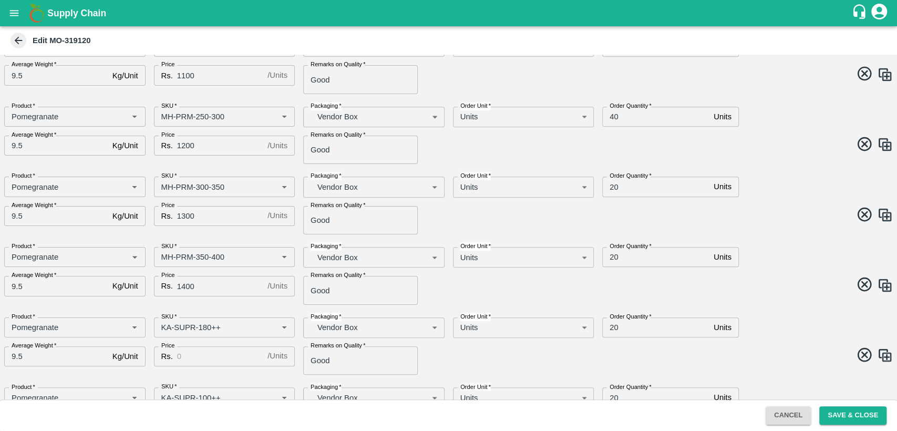
scroll to position [233, 0]
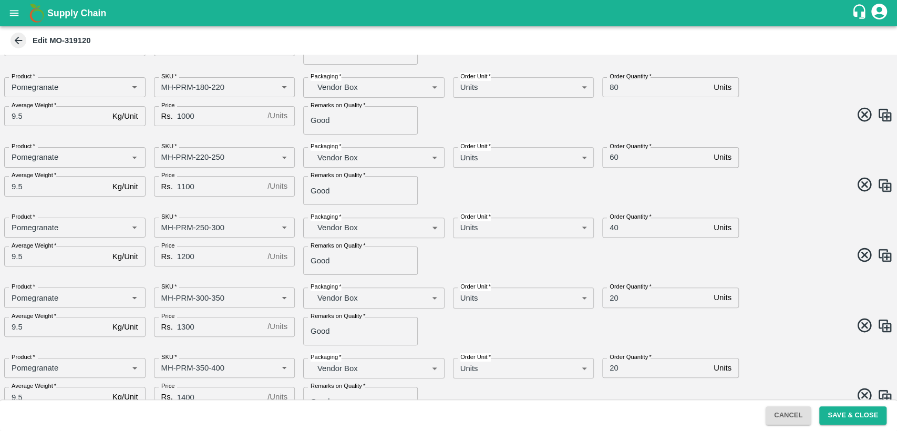
click at [613, 157] on input "60" at bounding box center [655, 157] width 107 height 20
type input "80"
click at [615, 226] on input "40" at bounding box center [655, 228] width 107 height 20
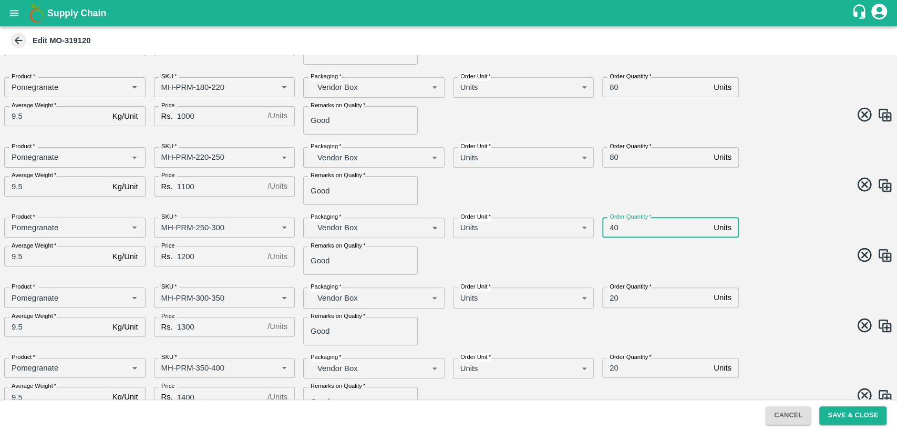
click at [611, 227] on input "40" at bounding box center [655, 228] width 107 height 20
type input "70"
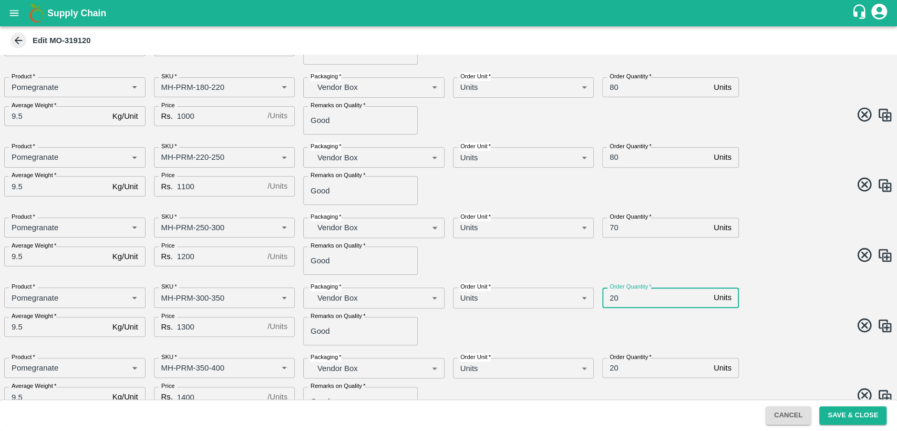
click at [614, 298] on input "20" at bounding box center [655, 297] width 107 height 20
type input "70"
click at [612, 361] on input "20" at bounding box center [655, 368] width 107 height 20
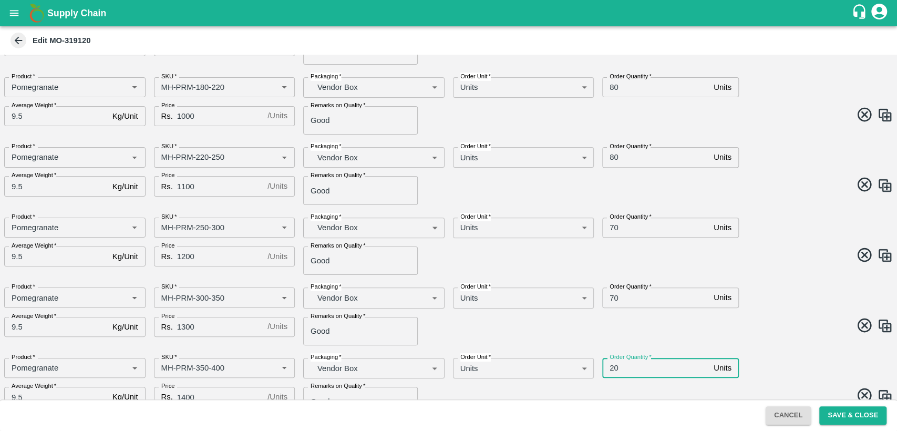
click at [612, 361] on input "20" at bounding box center [655, 368] width 107 height 20
type input "60"
click at [757, 320] on span at bounding box center [668, 327] width 449 height 20
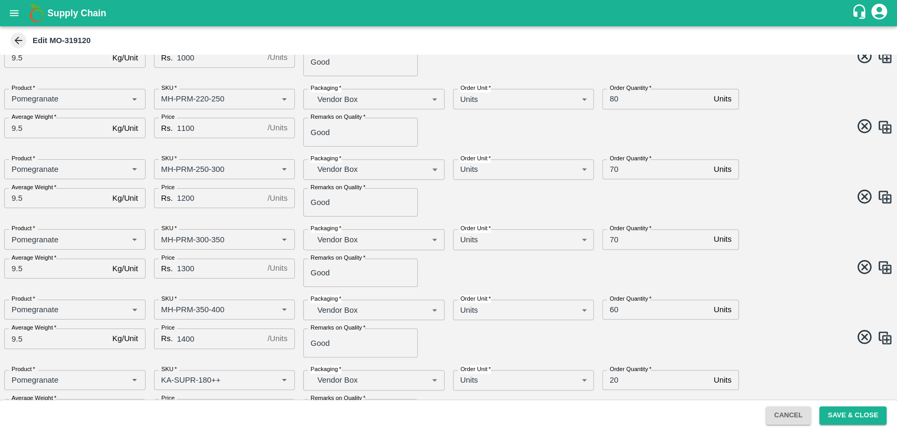
scroll to position [350, 0]
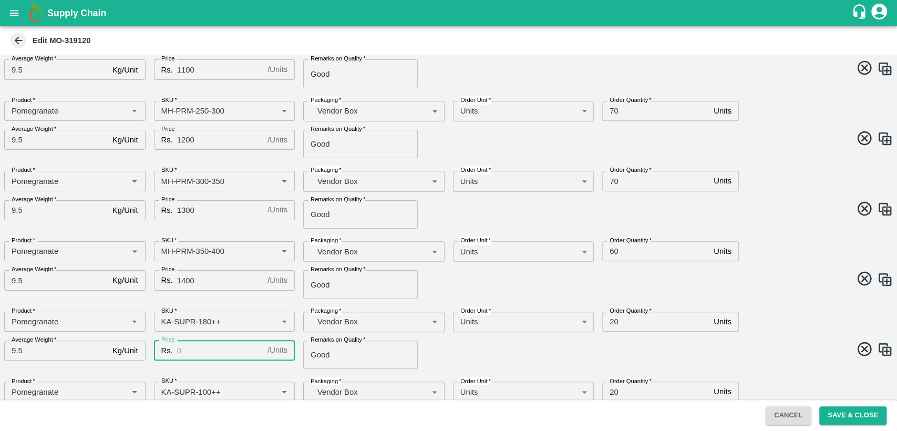
click at [195, 347] on input "Price" at bounding box center [220, 350] width 86 height 20
click at [166, 322] on input "SKU   *" at bounding box center [209, 322] width 104 height 14
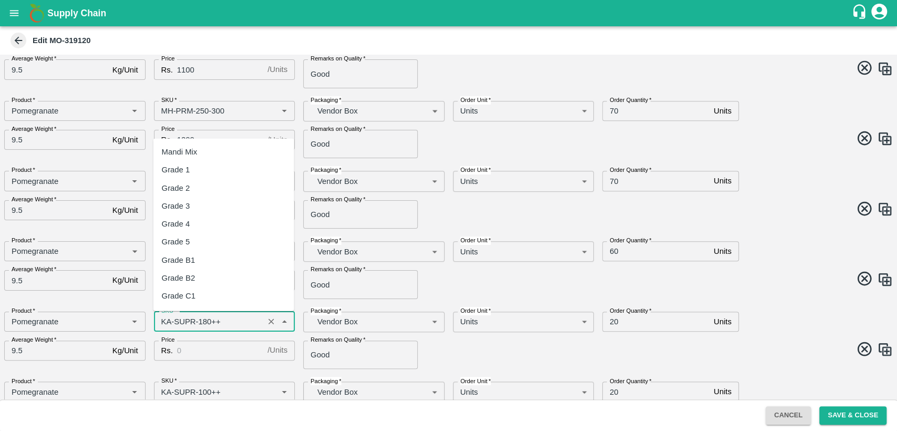
scroll to position [2876, 0]
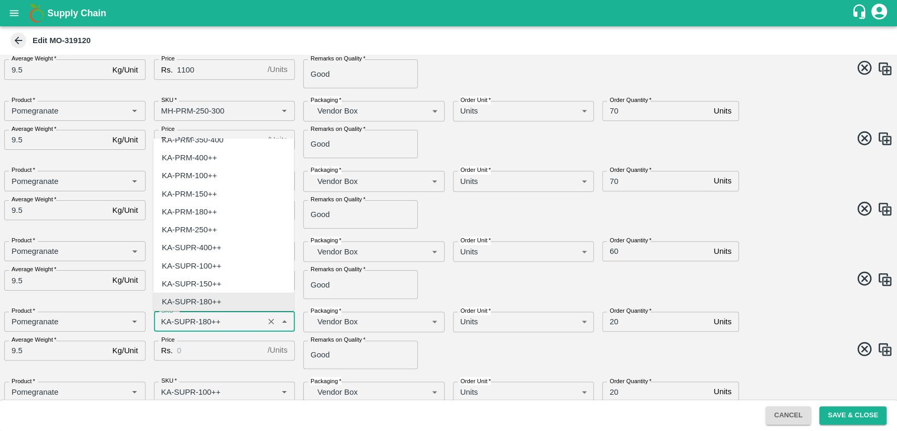
click at [165, 319] on input "SKU   *" at bounding box center [209, 322] width 104 height 14
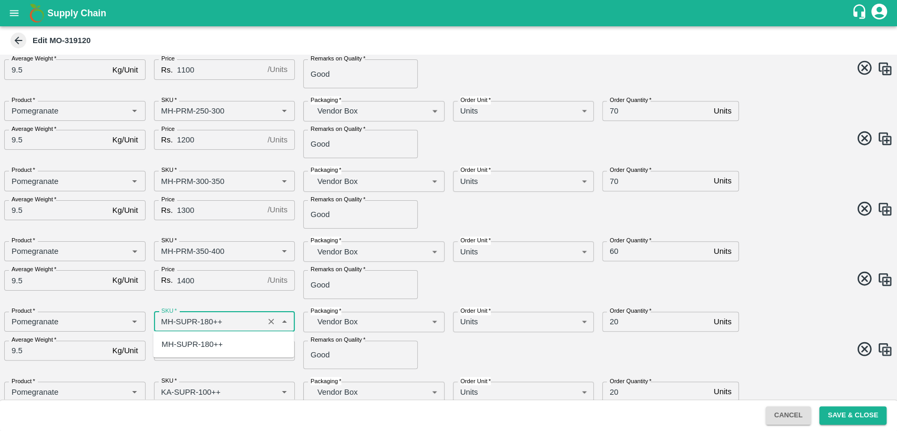
click at [231, 347] on div "MH-SUPR-180++" at bounding box center [223, 344] width 141 height 18
type input "MH-SUPR-180++"
click at [219, 347] on input "Price" at bounding box center [220, 350] width 86 height 20
type input "600"
click at [560, 354] on span at bounding box center [668, 350] width 449 height 20
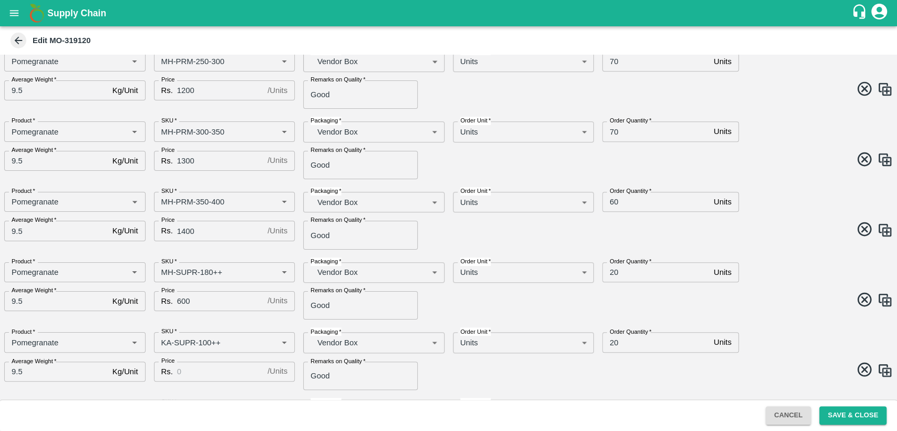
scroll to position [467, 0]
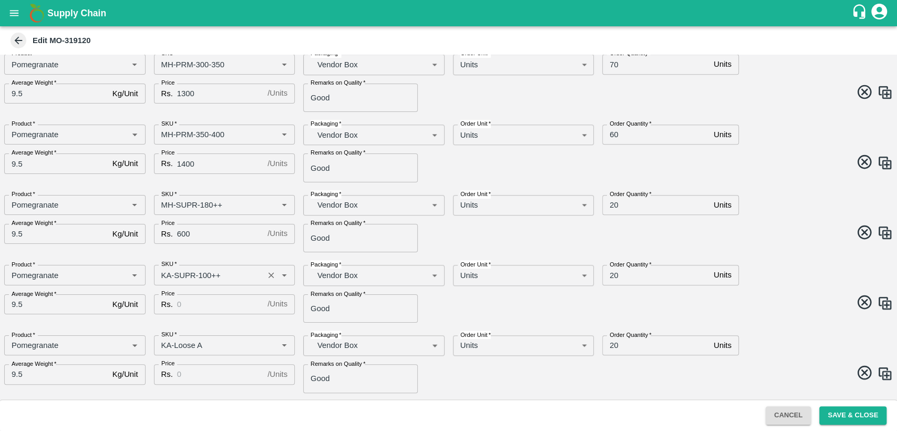
click at [161, 274] on input "SKU   *" at bounding box center [209, 275] width 104 height 14
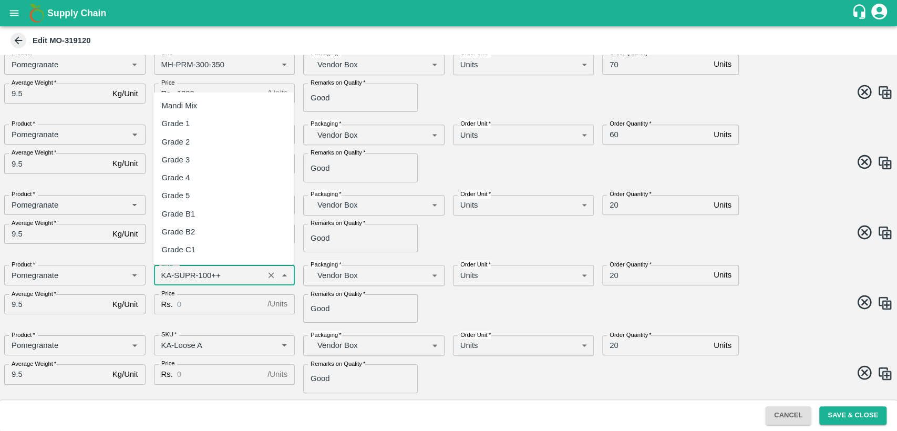
click at [161, 274] on input "SKU   *" at bounding box center [209, 275] width 104 height 14
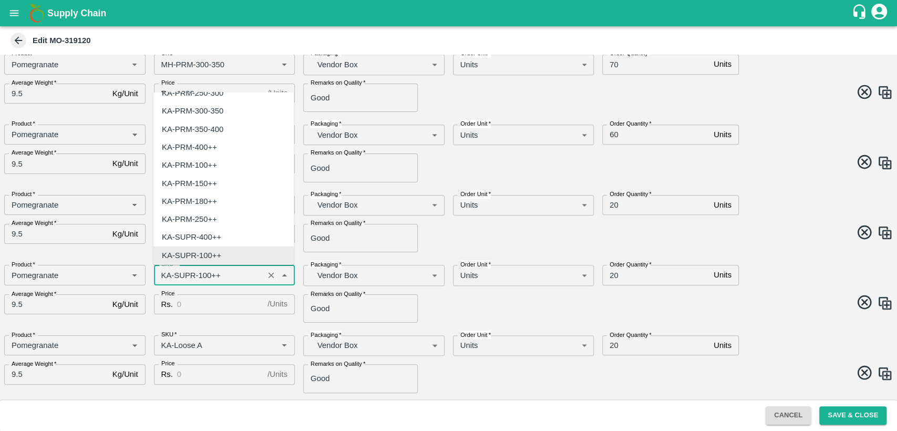
click at [165, 275] on input "SKU   *" at bounding box center [209, 275] width 104 height 14
click at [164, 274] on input "SKU   *" at bounding box center [209, 275] width 104 height 14
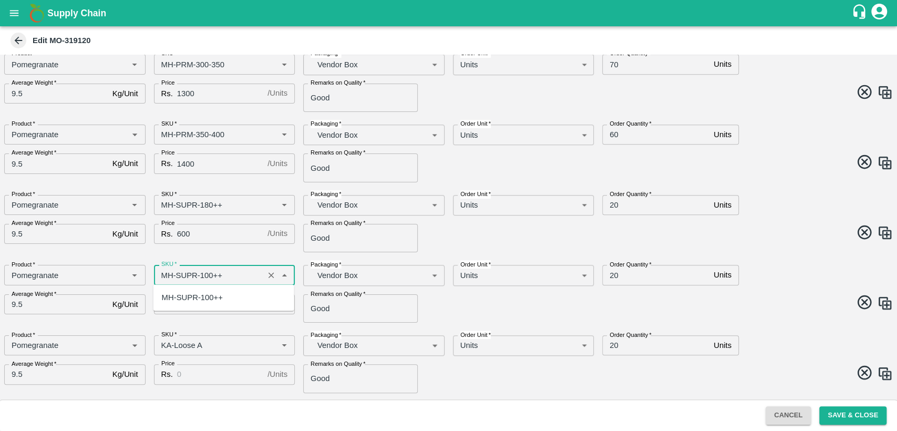
click at [190, 296] on div "MH-SUPR-100++" at bounding box center [192, 298] width 61 height 12
type input "MH-SUPR-100++"
click at [193, 299] on input "Price" at bounding box center [220, 304] width 86 height 20
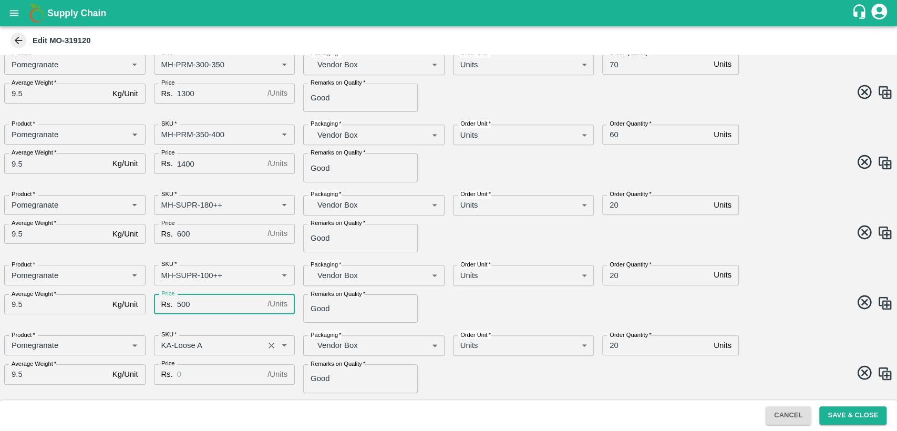
type input "500"
click at [164, 346] on input "SKU   *" at bounding box center [209, 345] width 104 height 14
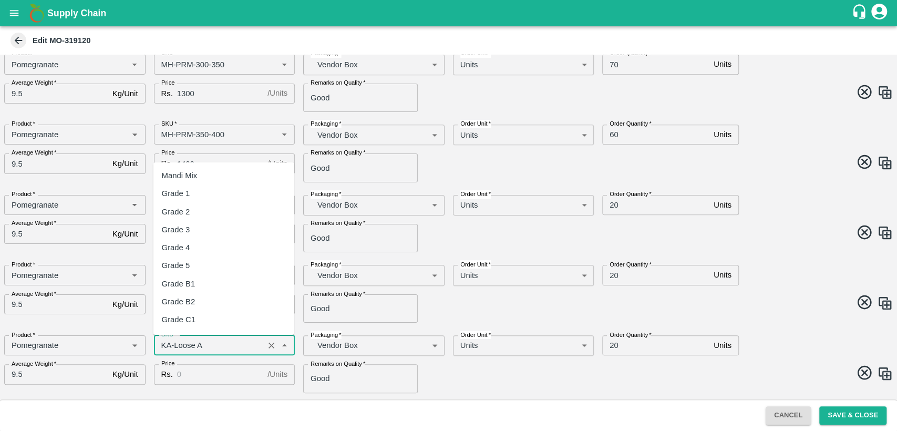
scroll to position [6804, 0]
click at [164, 346] on input "SKU   *" at bounding box center [209, 345] width 104 height 14
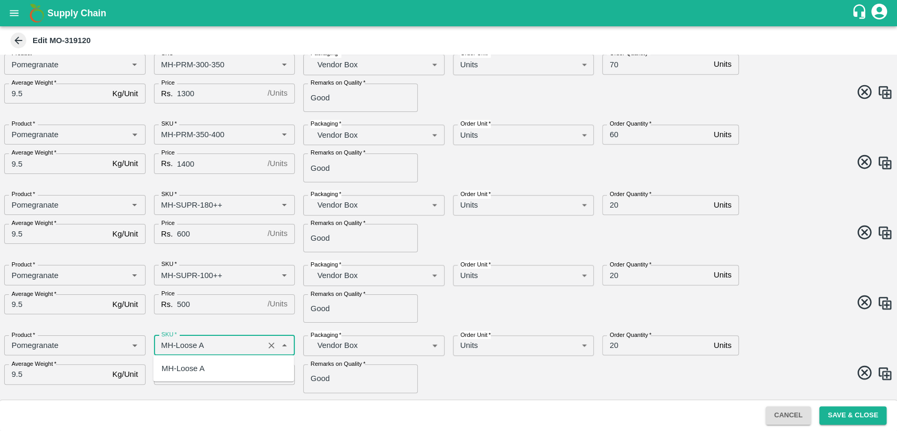
drag, startPoint x: 172, startPoint y: 367, endPoint x: 200, endPoint y: 366, distance: 27.3
click at [173, 367] on div "MH-Loose A" at bounding box center [183, 369] width 43 height 12
type input "MH-Loose A"
click at [209, 373] on input "Price" at bounding box center [220, 374] width 86 height 20
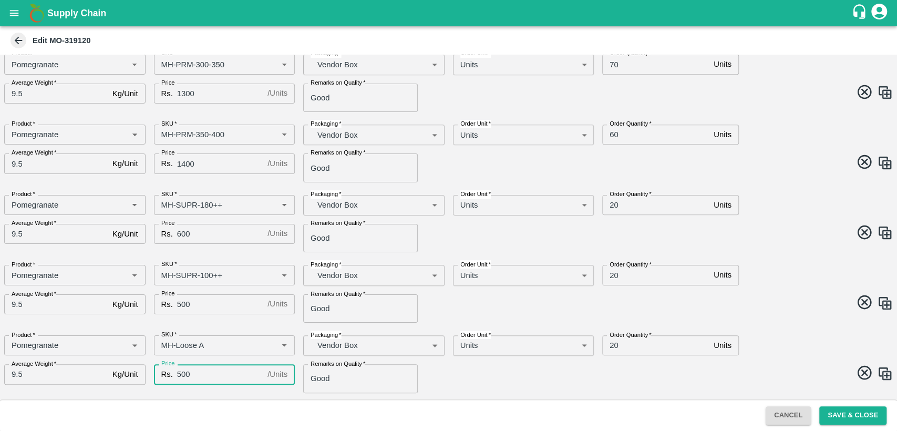
type input "500"
drag, startPoint x: 436, startPoint y: 379, endPoint x: 493, endPoint y: 320, distance: 81.7
click at [437, 379] on div "Remarks on Quality   * Good Remarks on Quality" at bounding box center [370, 374] width 150 height 37
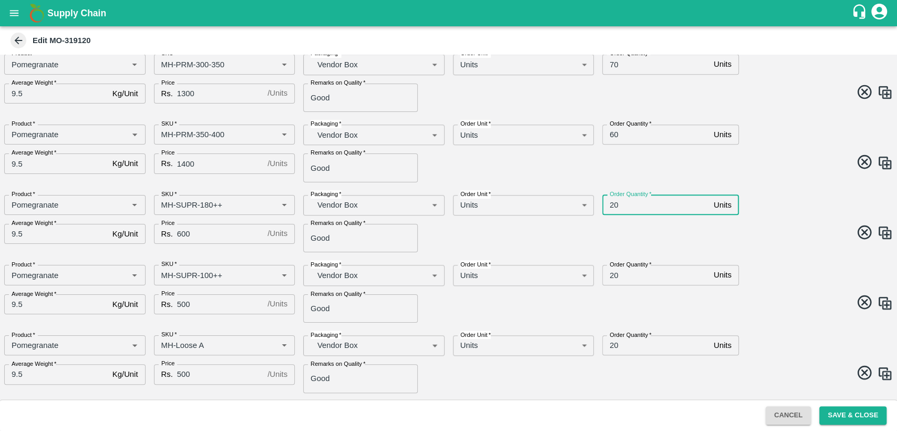
click at [609, 205] on input "20" at bounding box center [655, 205] width 107 height 20
type input "40"
click at [613, 274] on input "20" at bounding box center [655, 275] width 107 height 20
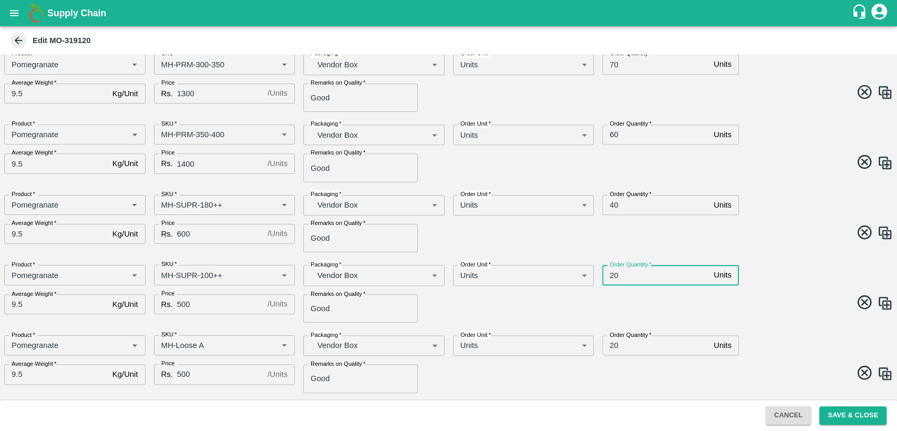
click at [613, 274] on input "20" at bounding box center [655, 275] width 107 height 20
type input "40"
click at [611, 348] on input "20" at bounding box center [655, 345] width 107 height 20
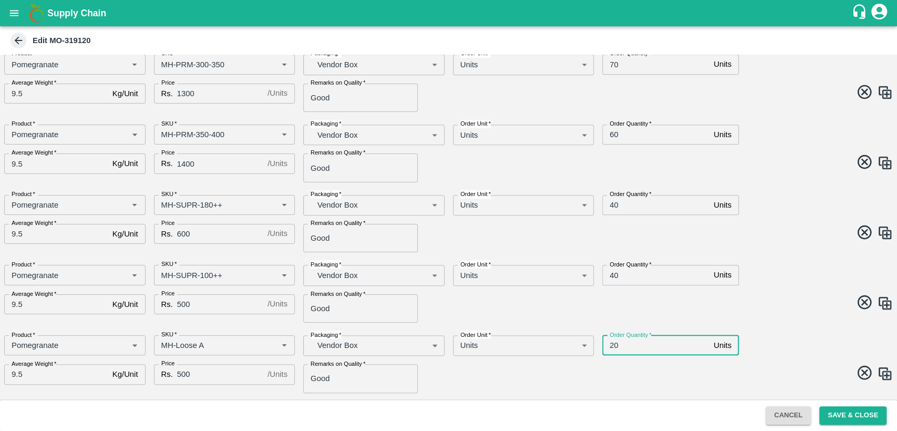
click at [611, 348] on input "20" at bounding box center [655, 345] width 107 height 20
type input "40"
click at [760, 278] on div "Order Quantity   * 40 Units Order Quantity" at bounding box center [706, 270] width 224 height 29
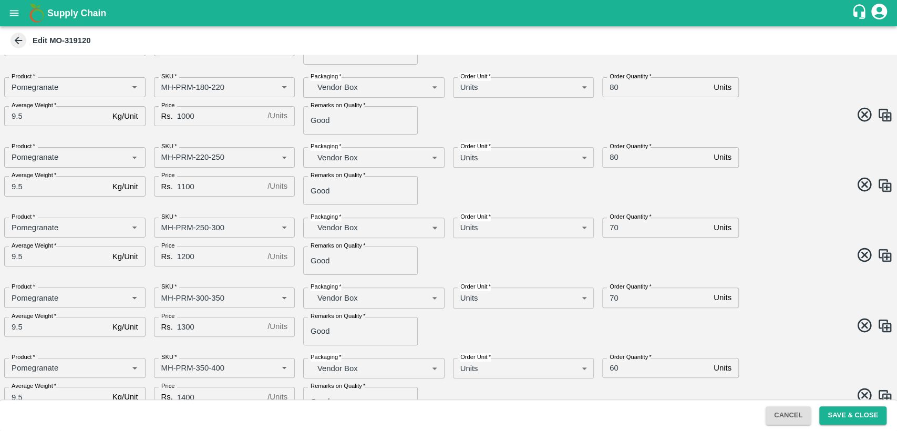
scroll to position [292, 0]
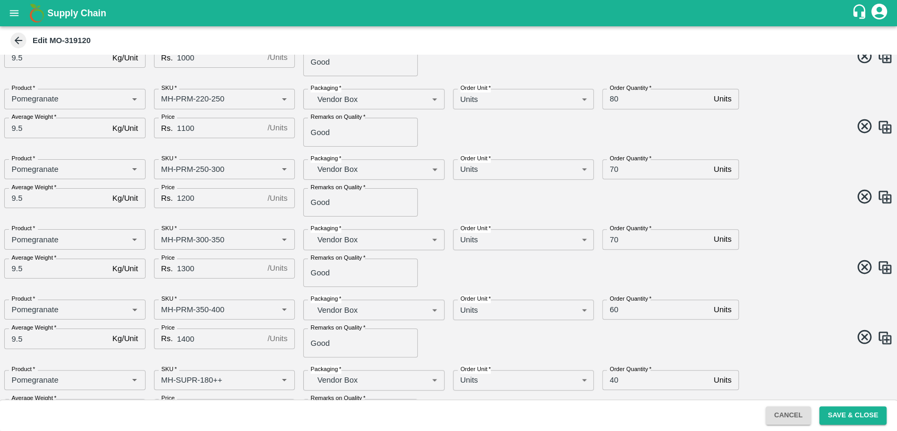
click at [790, 223] on div "Order Quantity   * 70 Units Order Quantity" at bounding box center [706, 235] width 224 height 29
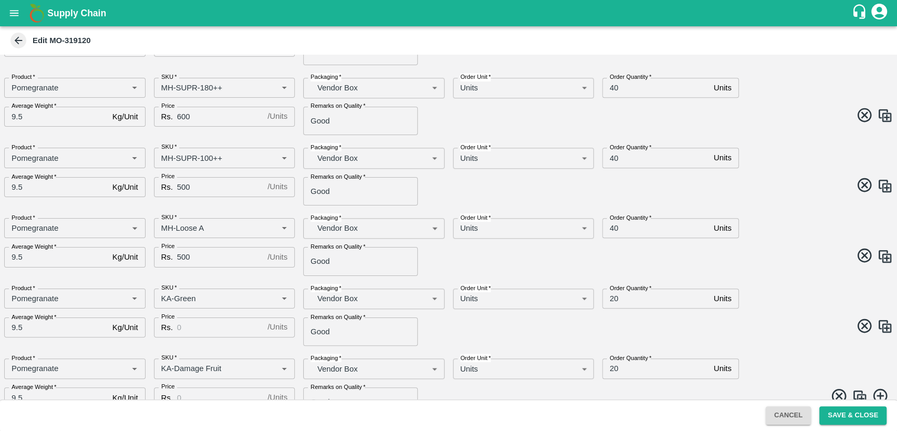
scroll to position [605, 0]
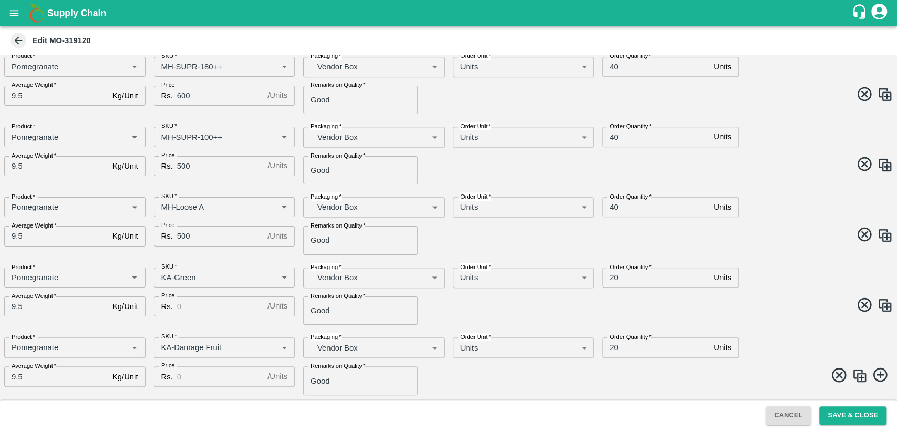
click at [864, 304] on icon at bounding box center [864, 304] width 14 height 14
type input "KA-Damage Fruit"
drag, startPoint x: 834, startPoint y: 373, endPoint x: 736, endPoint y: 312, distance: 115.8
click at [835, 373] on icon at bounding box center [839, 375] width 14 height 14
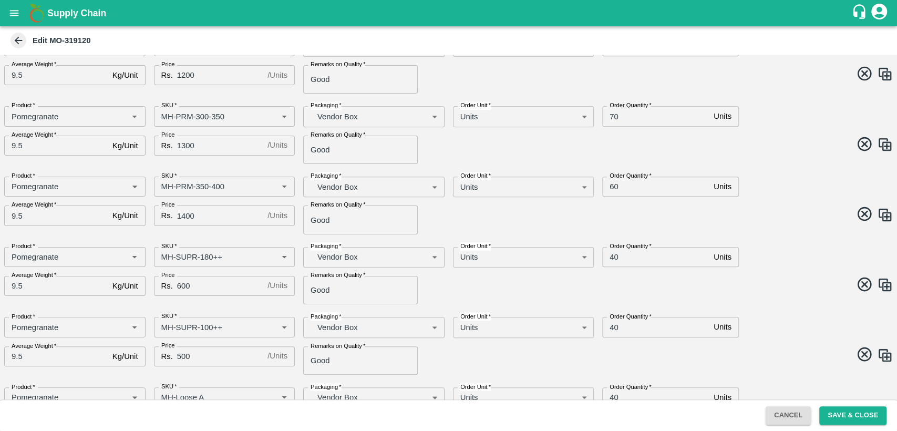
scroll to position [464, 0]
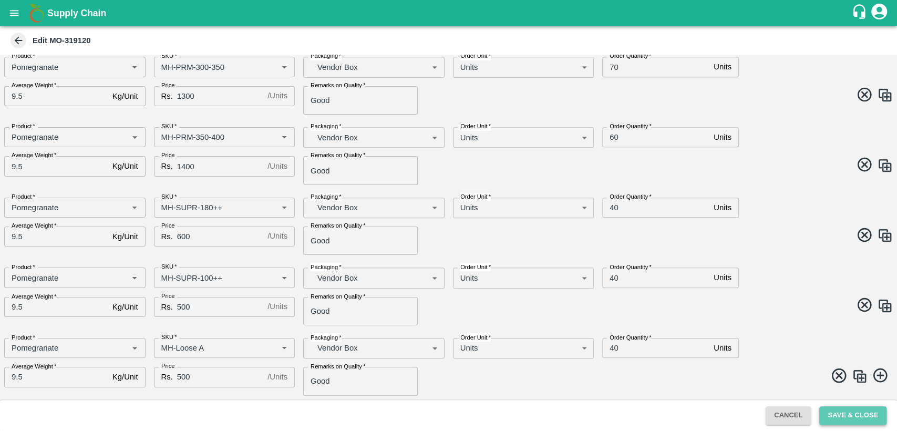
click at [847, 419] on button "Save & Close" at bounding box center [852, 415] width 67 height 18
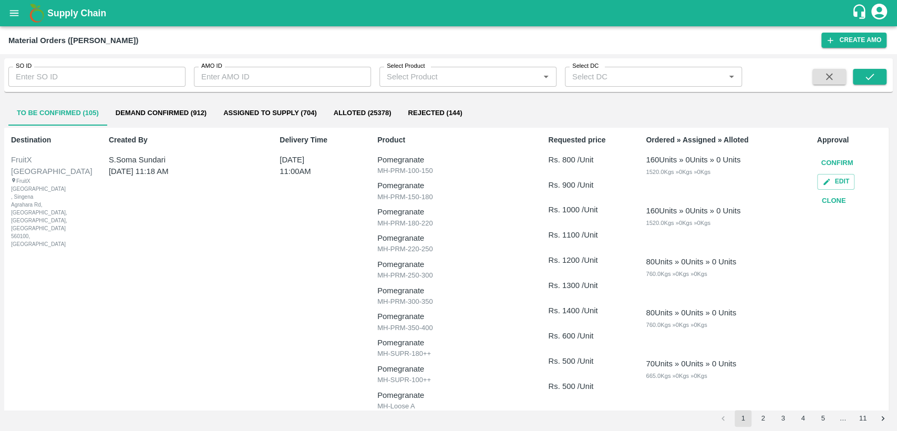
click at [17, 16] on icon "open drawer" at bounding box center [14, 13] width 12 height 12
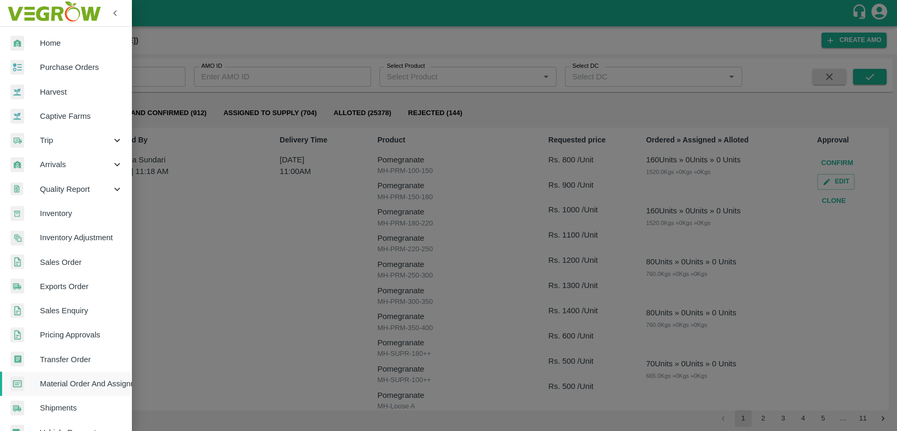
click at [27, 41] on div at bounding box center [25, 43] width 29 height 15
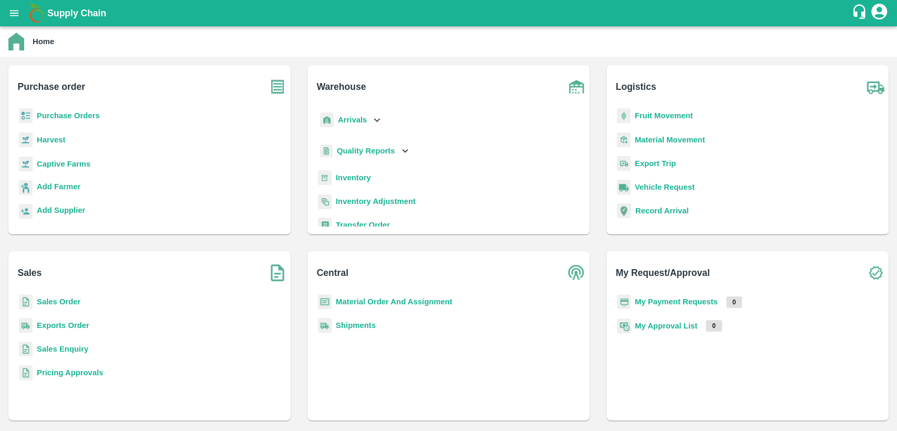
click at [44, 300] on b "Sales Order" at bounding box center [59, 301] width 44 height 8
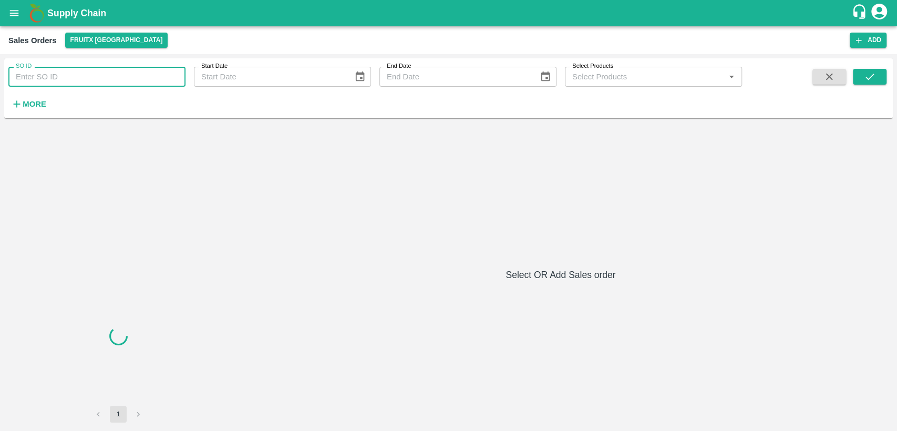
click at [60, 79] on input "SO ID" at bounding box center [96, 77] width 177 height 20
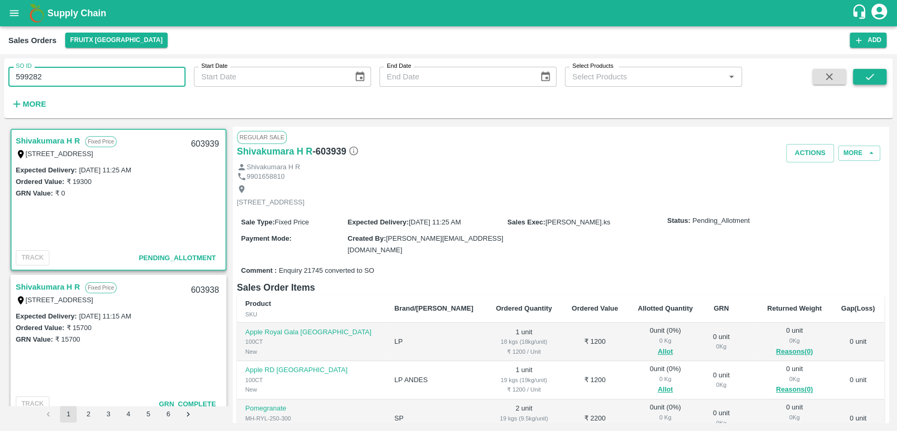
type input "599282"
click at [877, 71] on button "submit" at bounding box center [870, 77] width 34 height 16
